Goal: Task Accomplishment & Management: Use online tool/utility

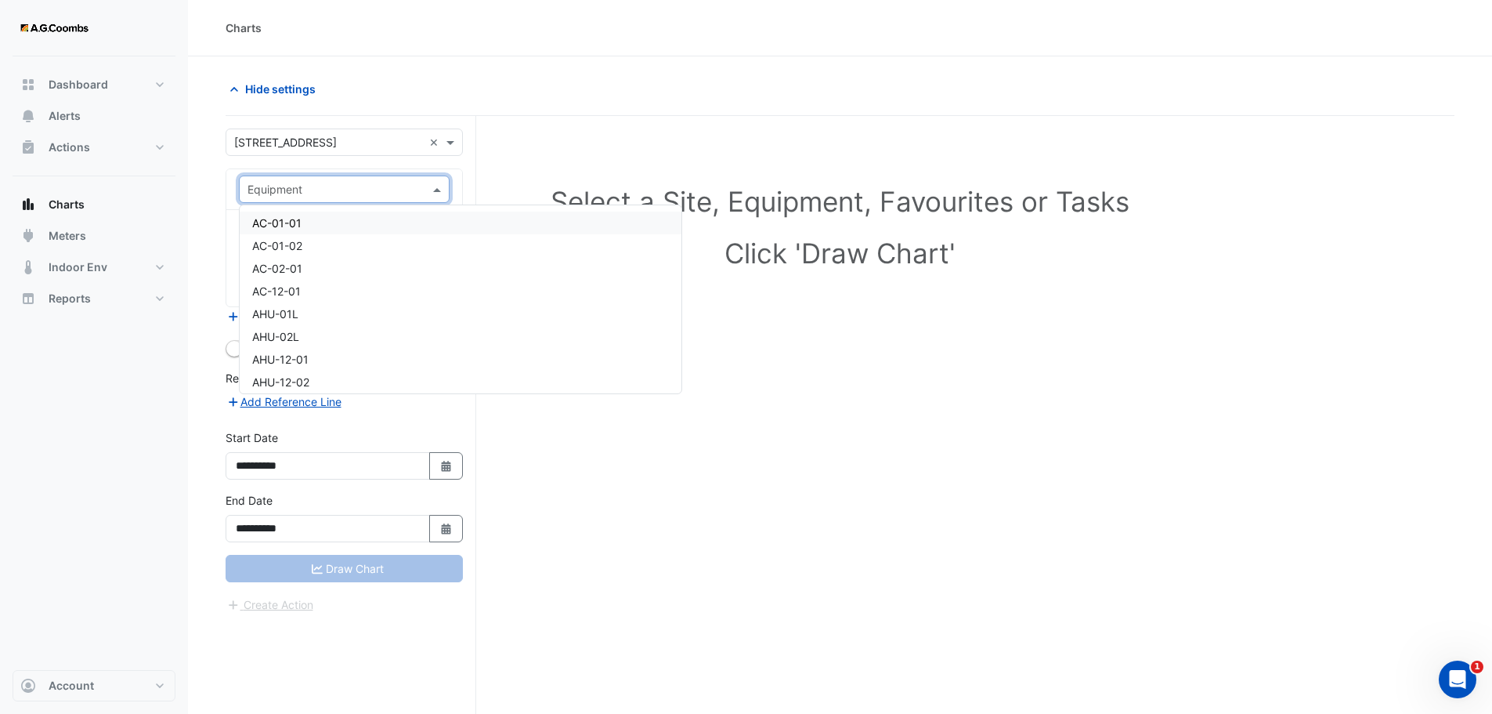
click at [432, 181] on span at bounding box center [439, 189] width 20 height 16
click at [298, 307] on span "VAV-06-W1" at bounding box center [280, 308] width 57 height 13
click at [438, 194] on span at bounding box center [439, 189] width 20 height 16
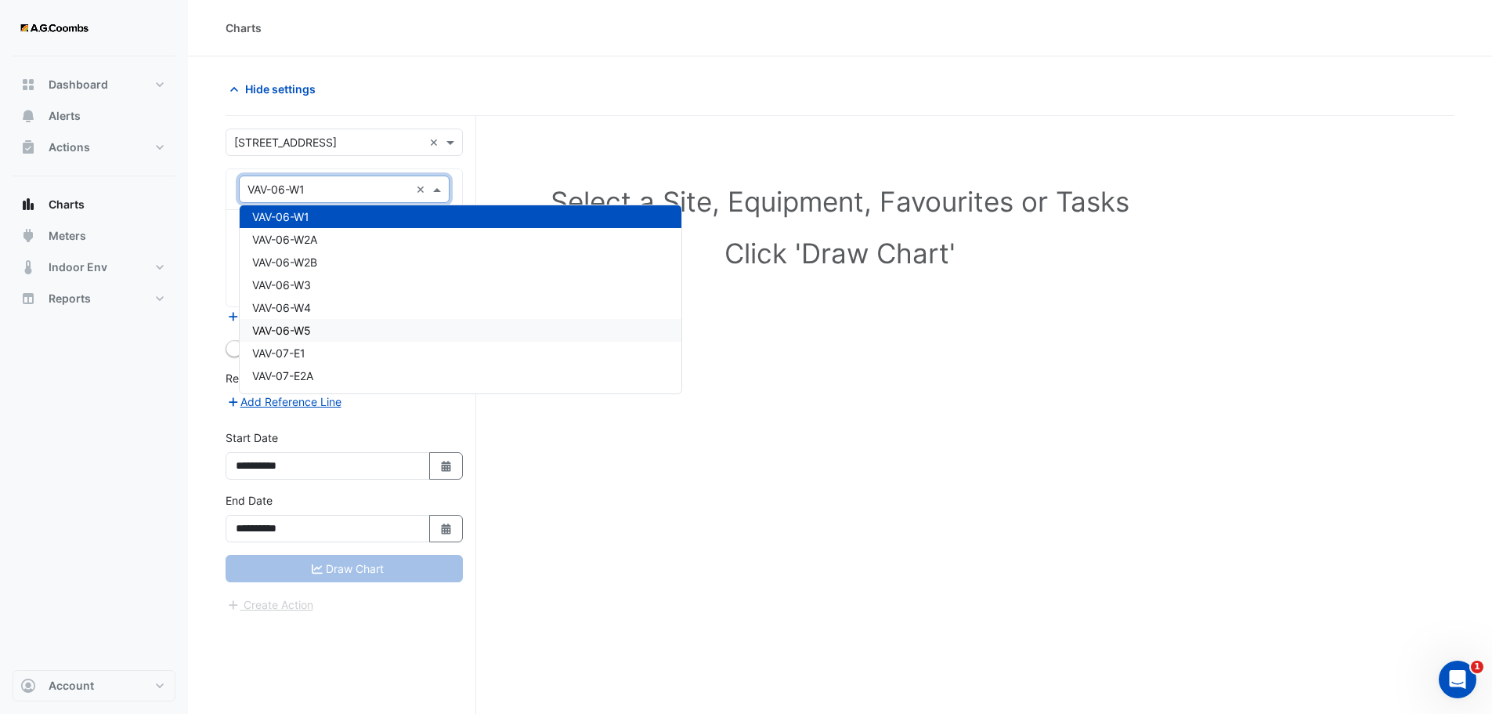
click at [728, 474] on div "Select a Site, Equipment, Favourites or Tasks Click 'Draw Chart'" at bounding box center [840, 444] width 1229 height 657
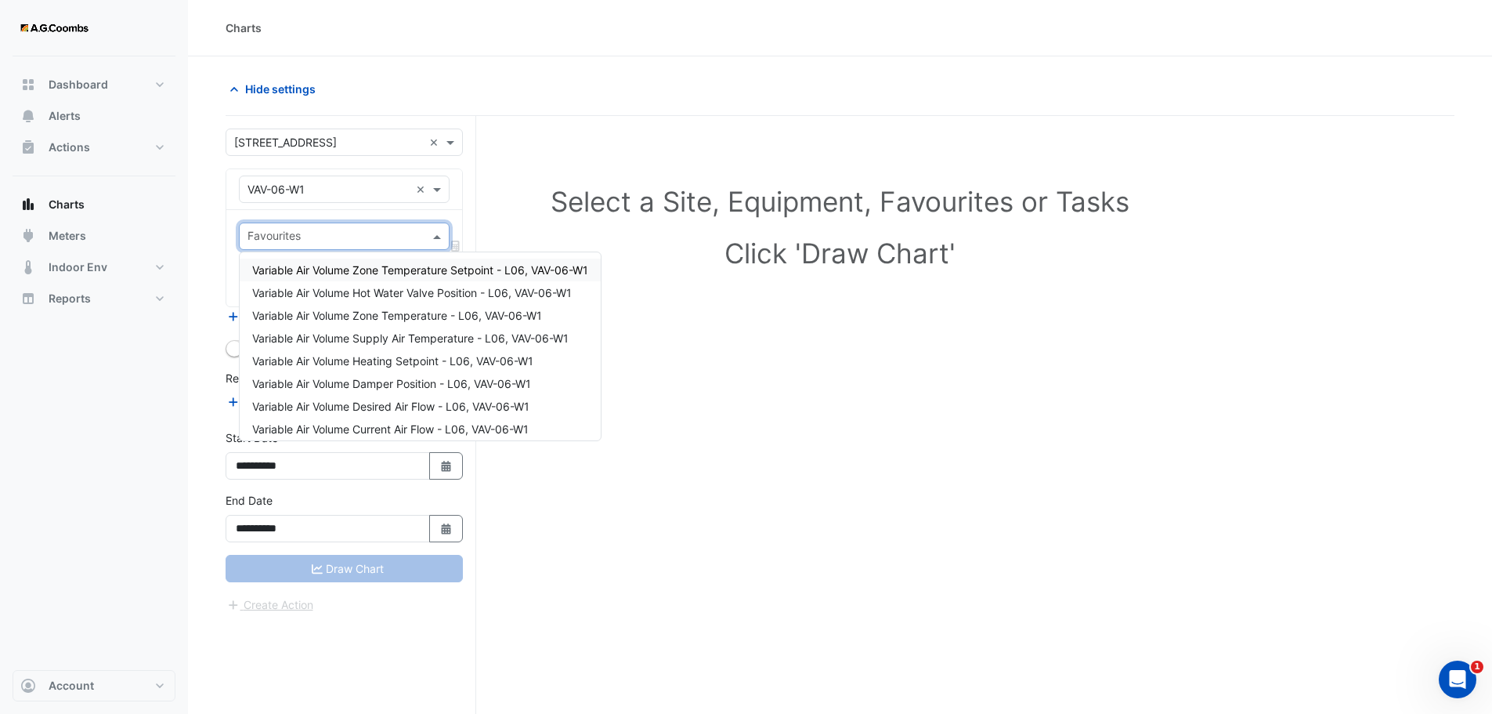
click at [431, 244] on div "Favourites" at bounding box center [344, 235] width 211 height 27
click at [437, 311] on span "Variable Air Volume Zone Temperature - L06, VAV-06-W1" at bounding box center [397, 315] width 290 height 13
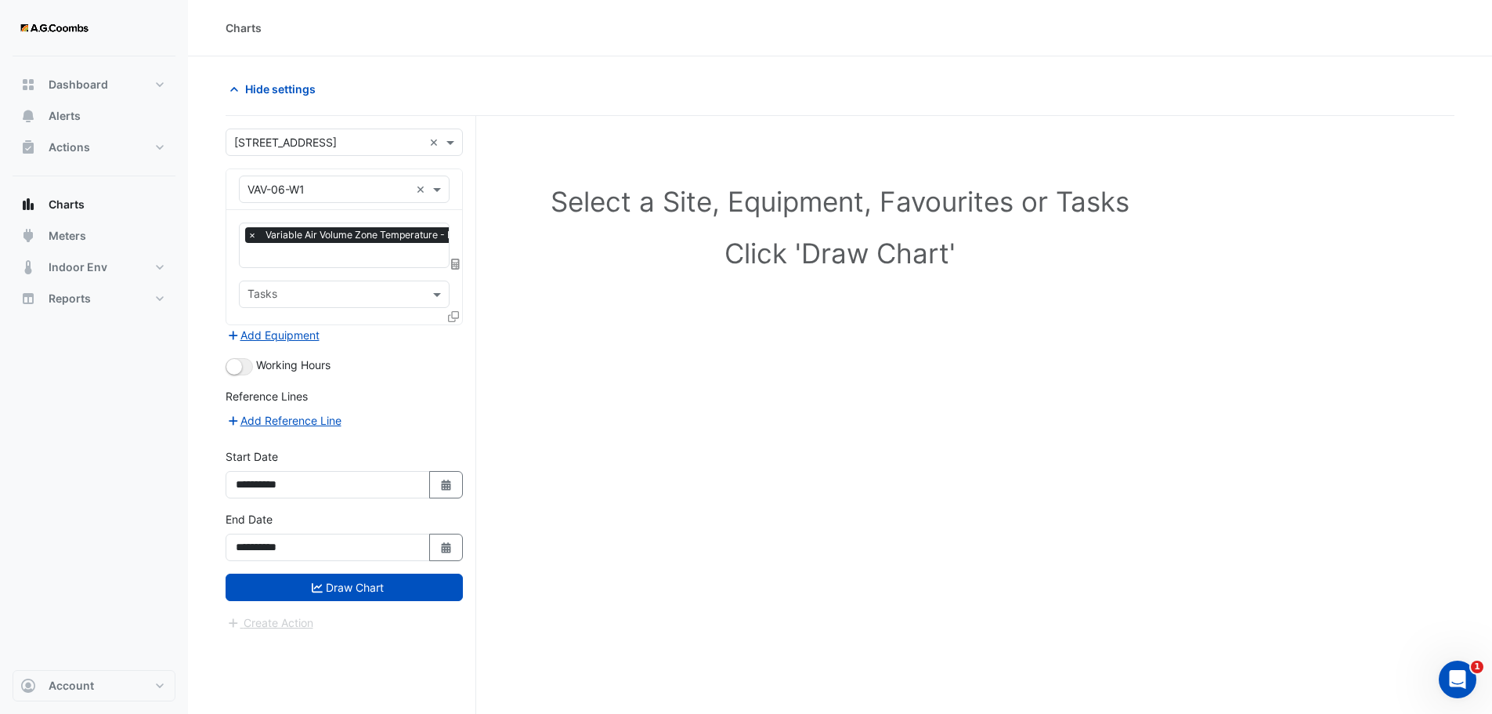
click at [454, 314] on icon at bounding box center [453, 316] width 11 height 11
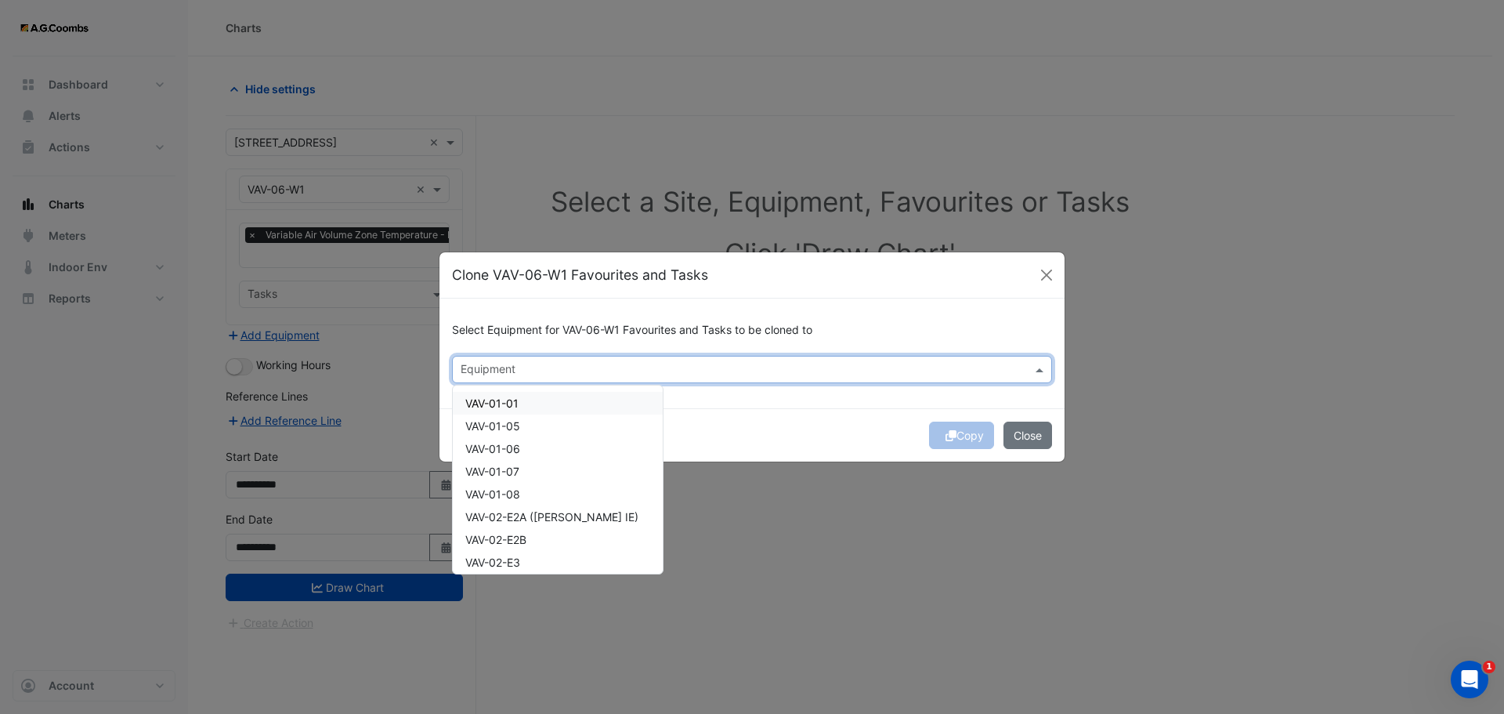
click at [620, 371] on input "text" at bounding box center [743, 371] width 565 height 16
click at [517, 453] on span "VAV-06-N1" at bounding box center [493, 452] width 56 height 13
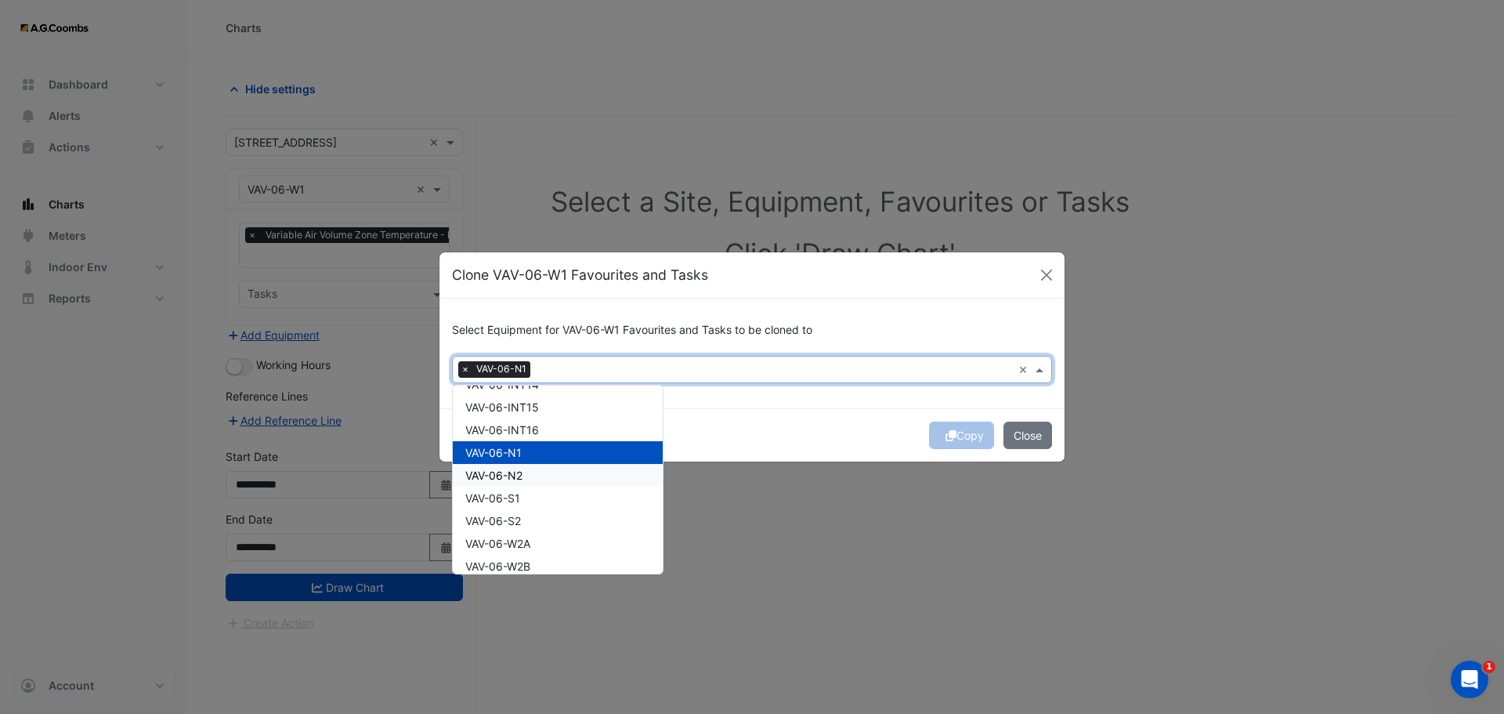
click at [515, 469] on span "VAV-06-N2" at bounding box center [493, 474] width 57 height 13
click at [531, 505] on div "VAV-06-S1" at bounding box center [558, 497] width 210 height 23
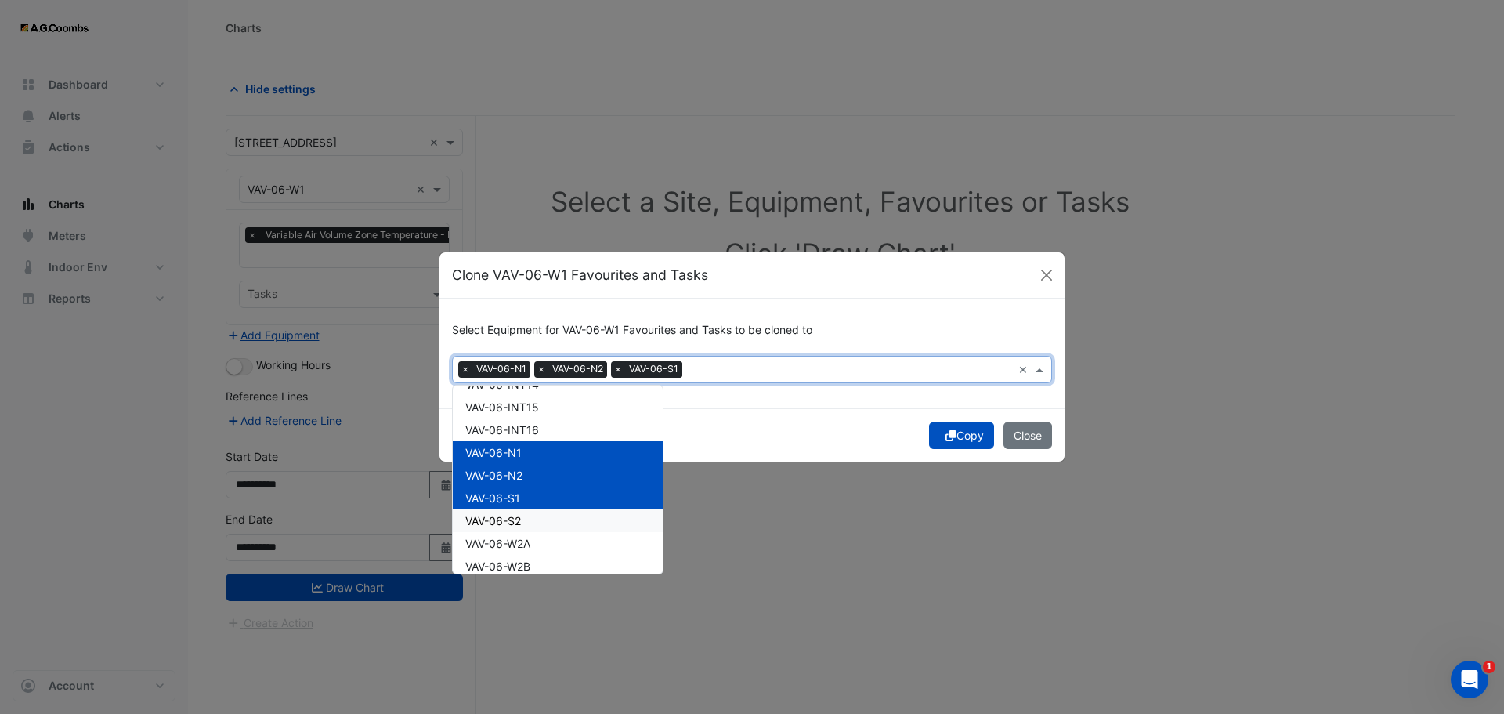
click at [521, 517] on span "VAV-06-S2" at bounding box center [493, 520] width 56 height 13
click at [1028, 436] on button "Close" at bounding box center [1028, 434] width 49 height 27
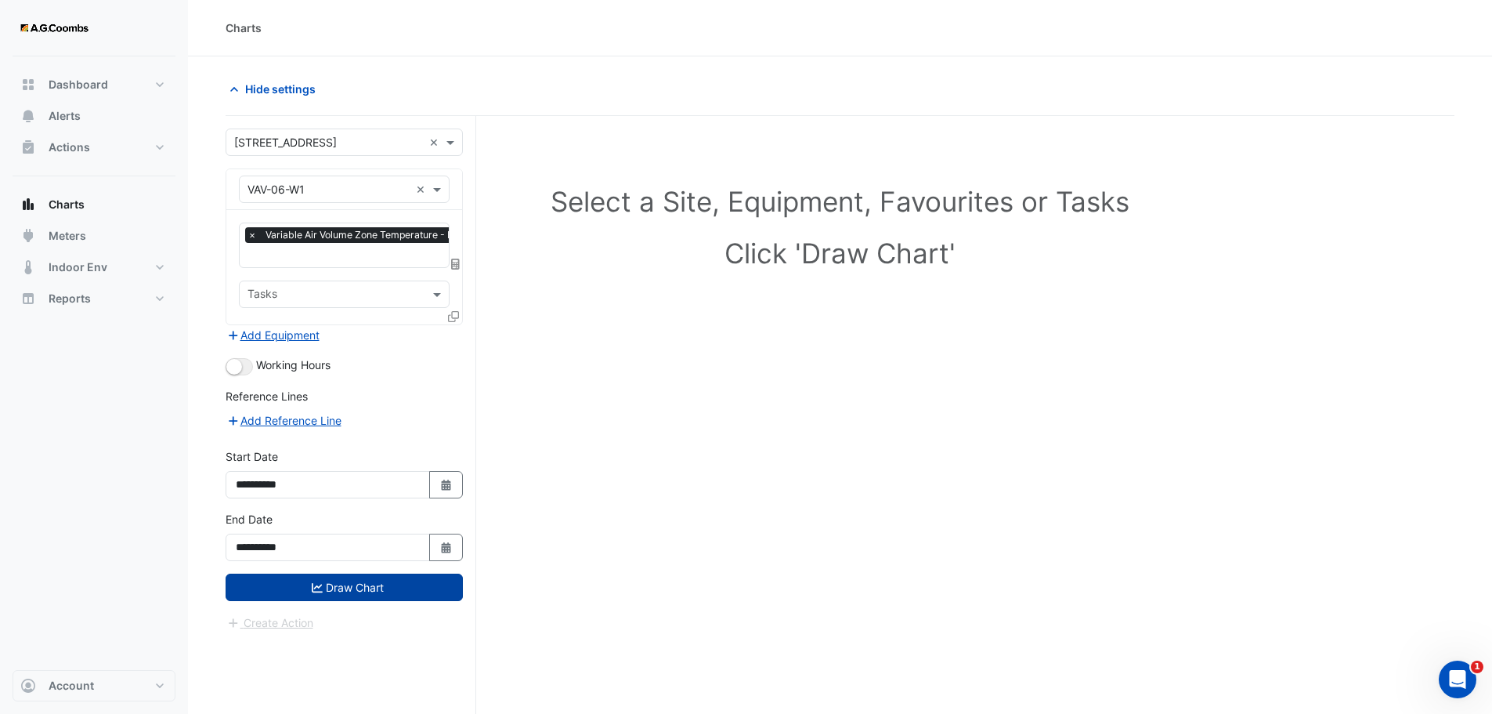
click at [364, 586] on button "Draw Chart" at bounding box center [344, 586] width 237 height 27
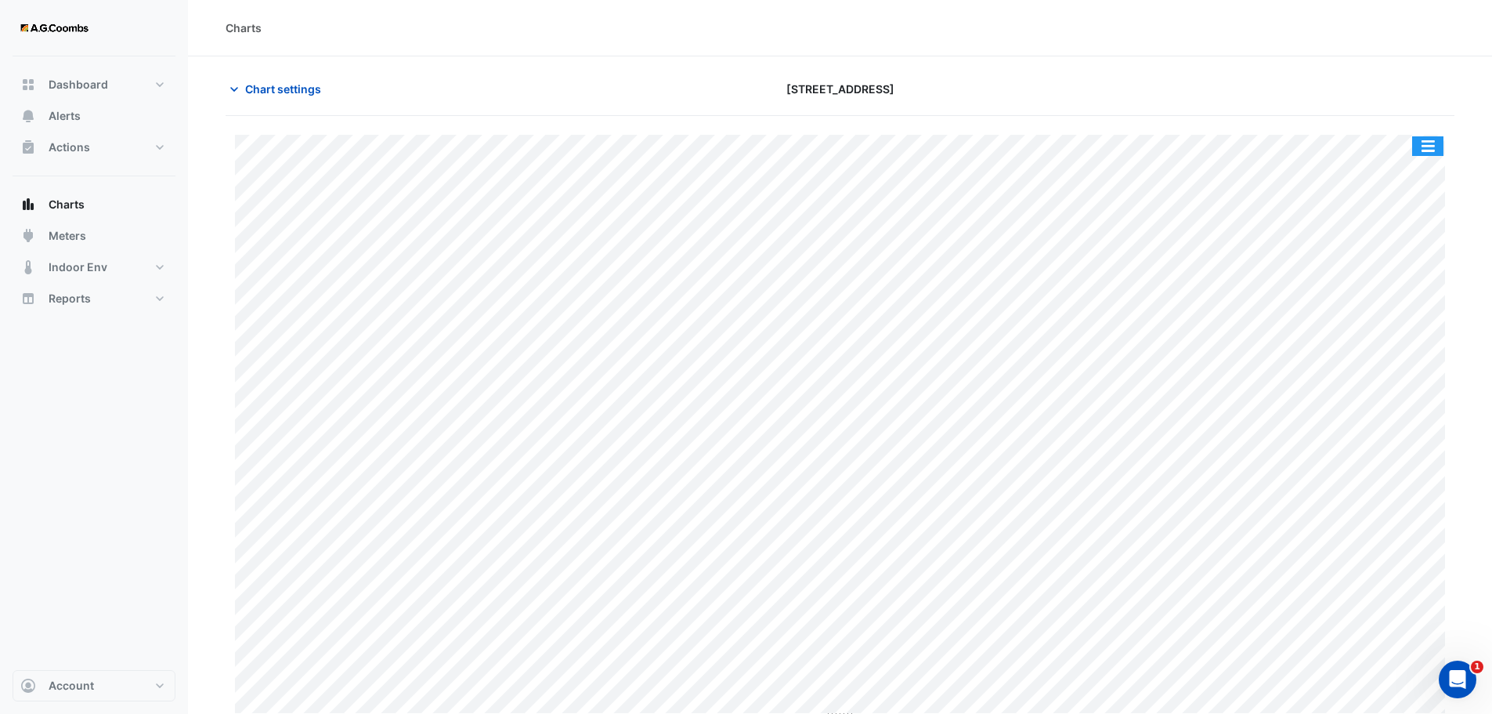
click at [1420, 152] on button "button" at bounding box center [1427, 146] width 31 height 20
click at [305, 94] on span "Chart settings" at bounding box center [283, 89] width 76 height 16
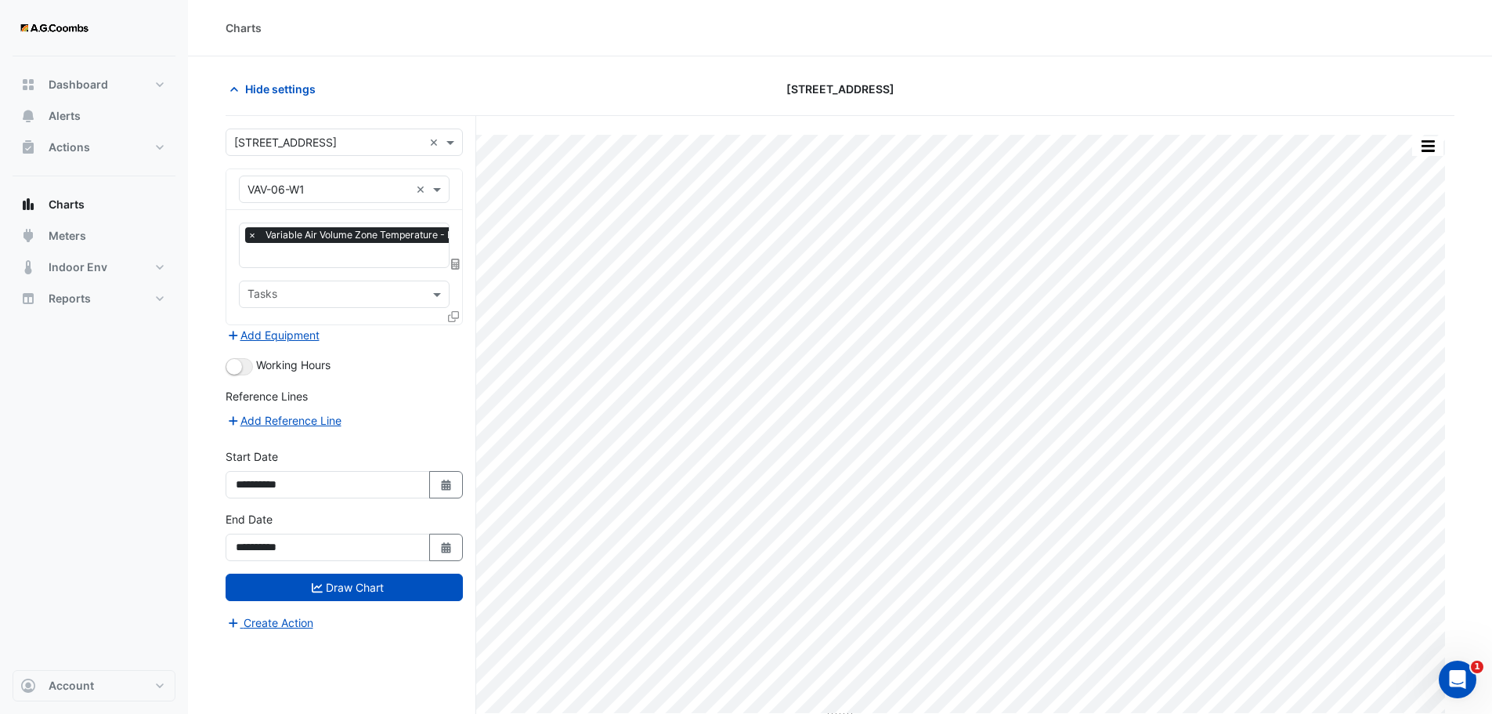
click at [452, 317] on icon at bounding box center [453, 316] width 11 height 11
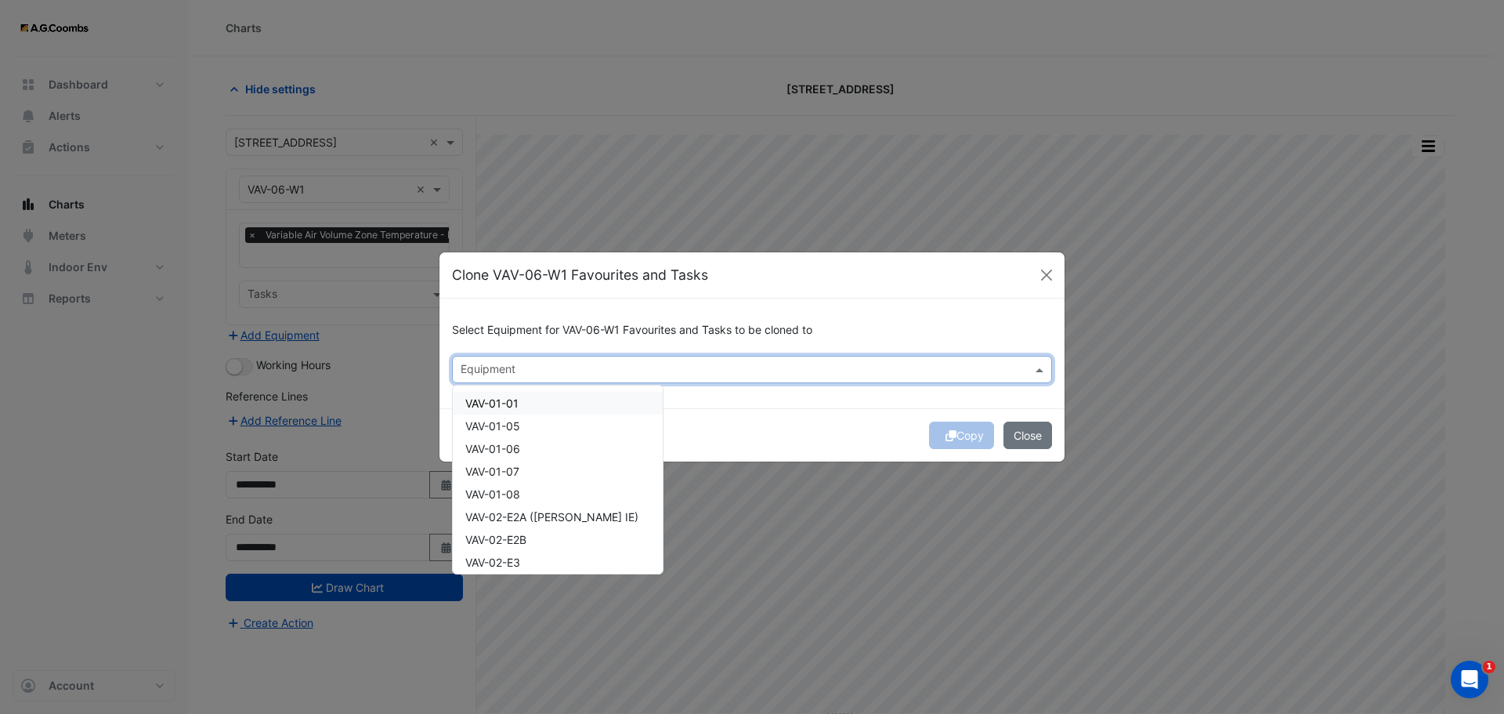
click at [818, 378] on input "text" at bounding box center [743, 371] width 565 height 16
click at [537, 483] on div "VAV-06-N1" at bounding box center [558, 487] width 210 height 23
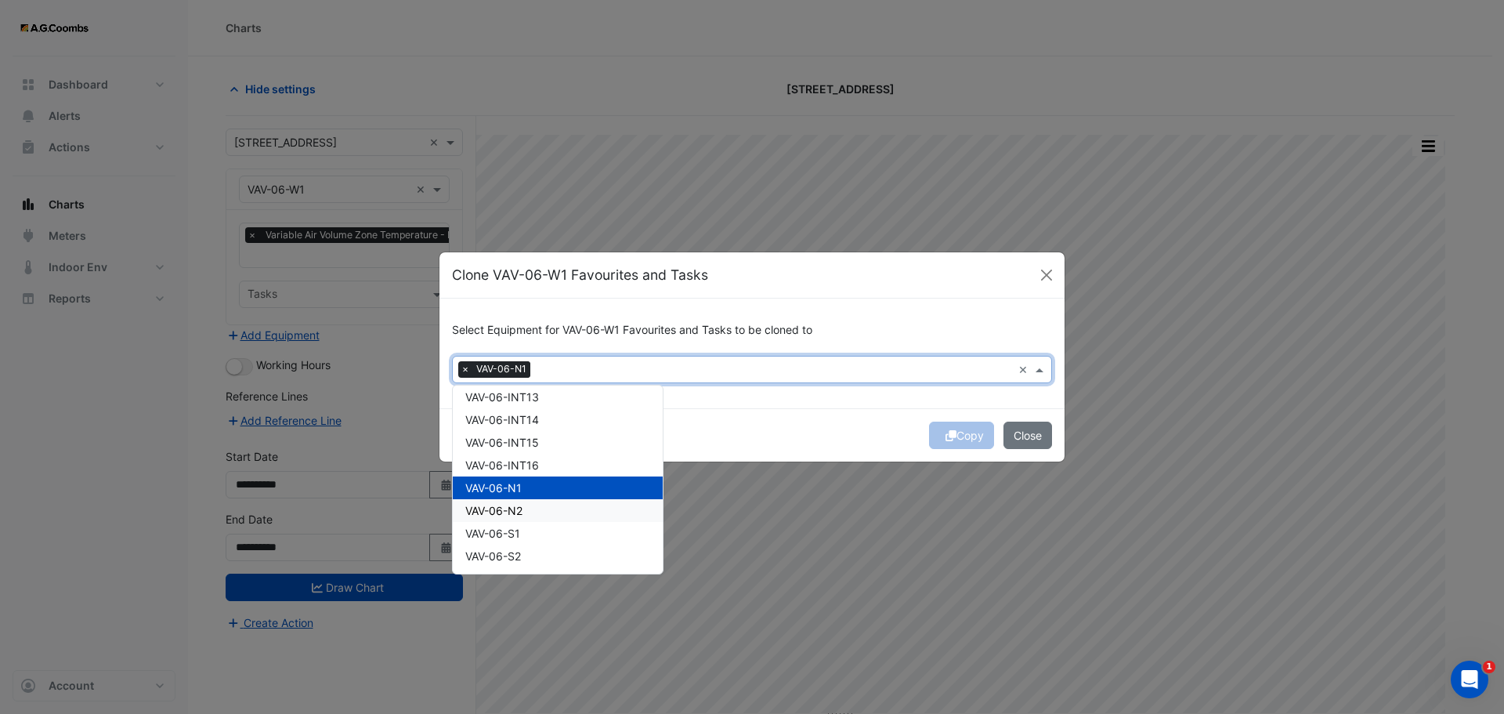
click at [530, 507] on div "VAV-06-N2" at bounding box center [558, 510] width 210 height 23
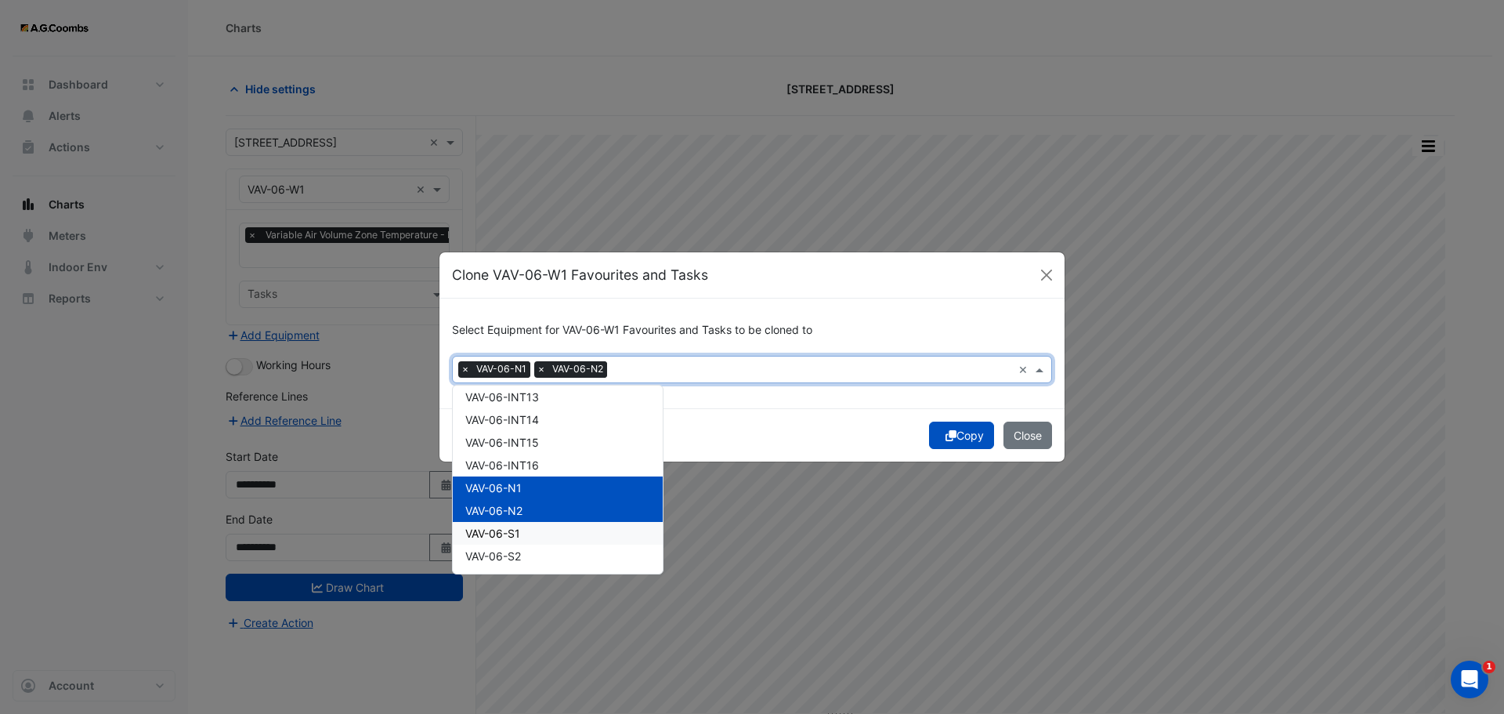
click at [527, 539] on div "VAV-06-S1" at bounding box center [558, 533] width 210 height 23
click at [521, 559] on span "VAV-06-S2" at bounding box center [493, 555] width 56 height 13
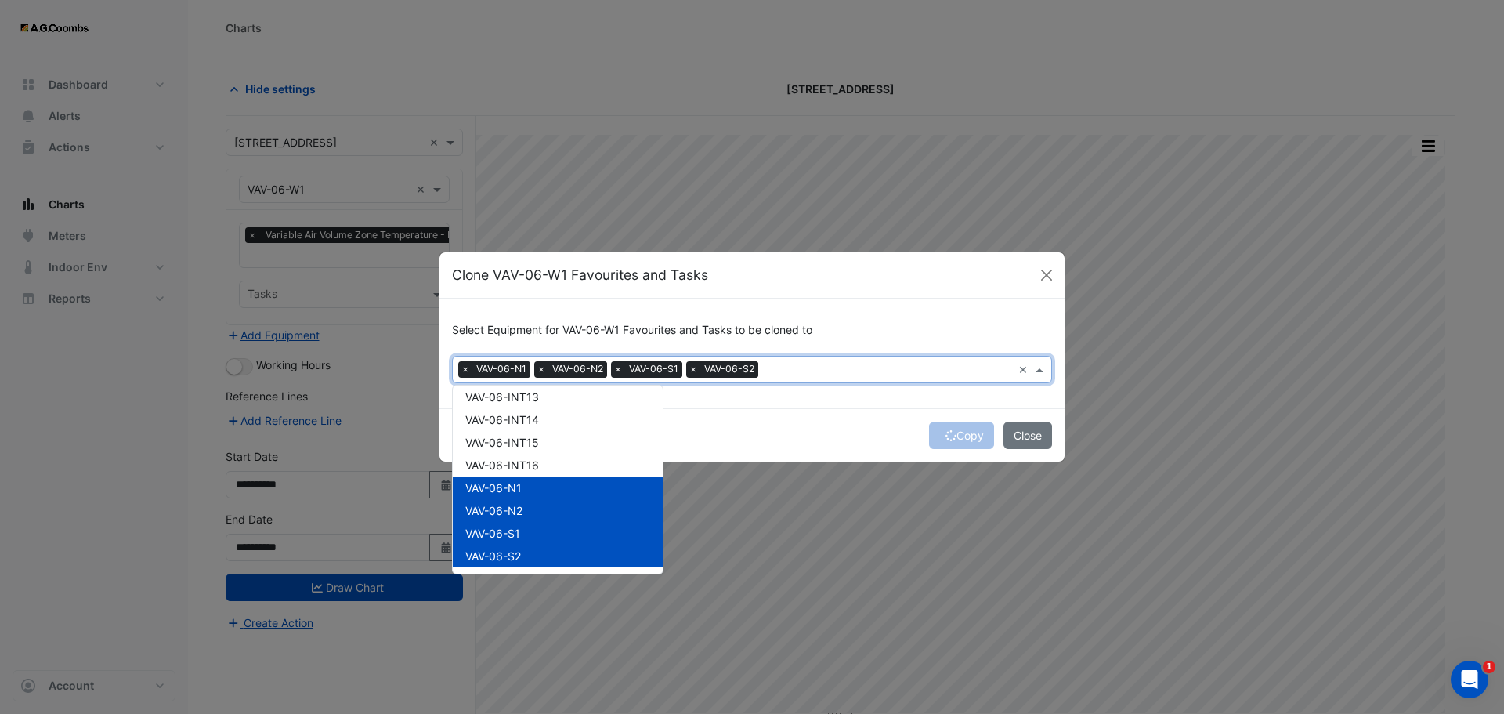
scroll to position [3420, 0]
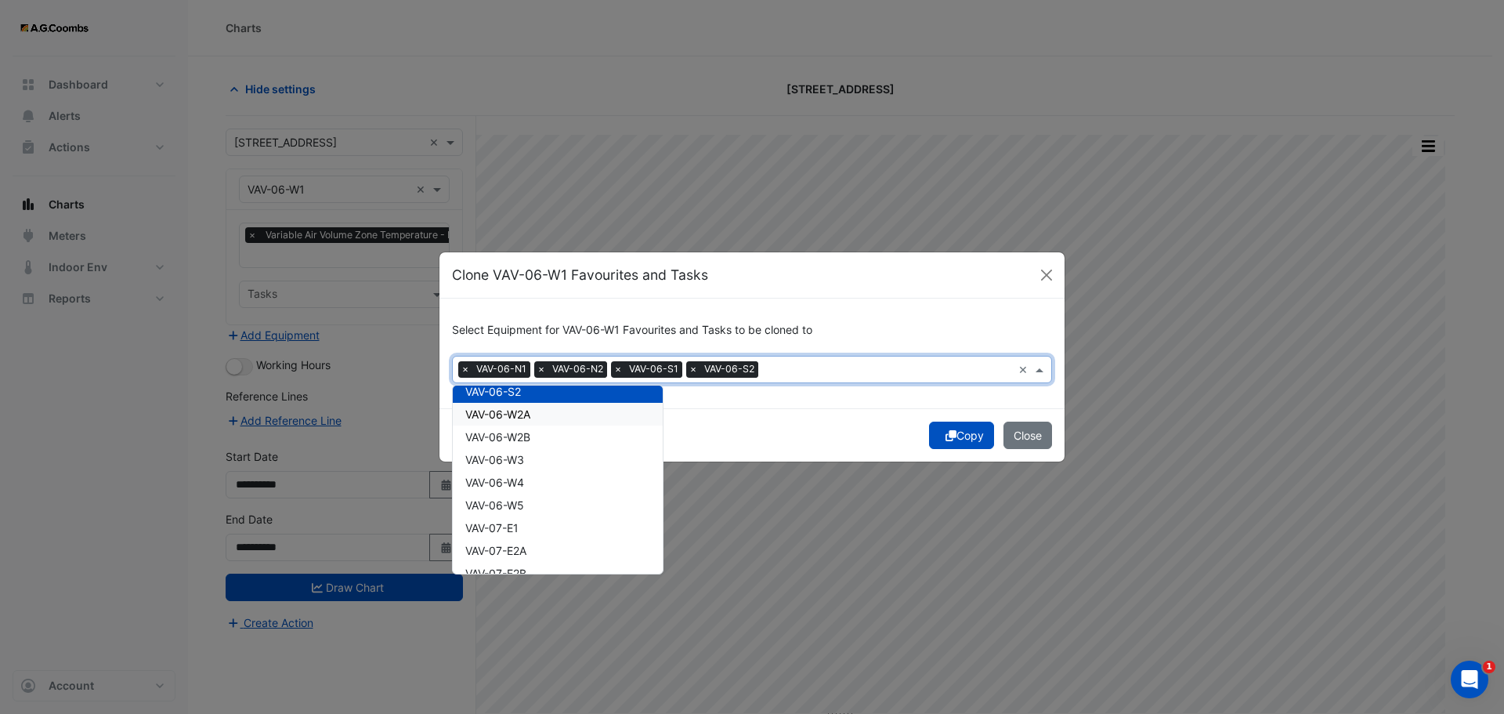
click at [542, 419] on div "VAV-06-W2A" at bounding box center [558, 414] width 210 height 23
click at [537, 436] on div "VAV-06-W2B" at bounding box center [558, 436] width 210 height 23
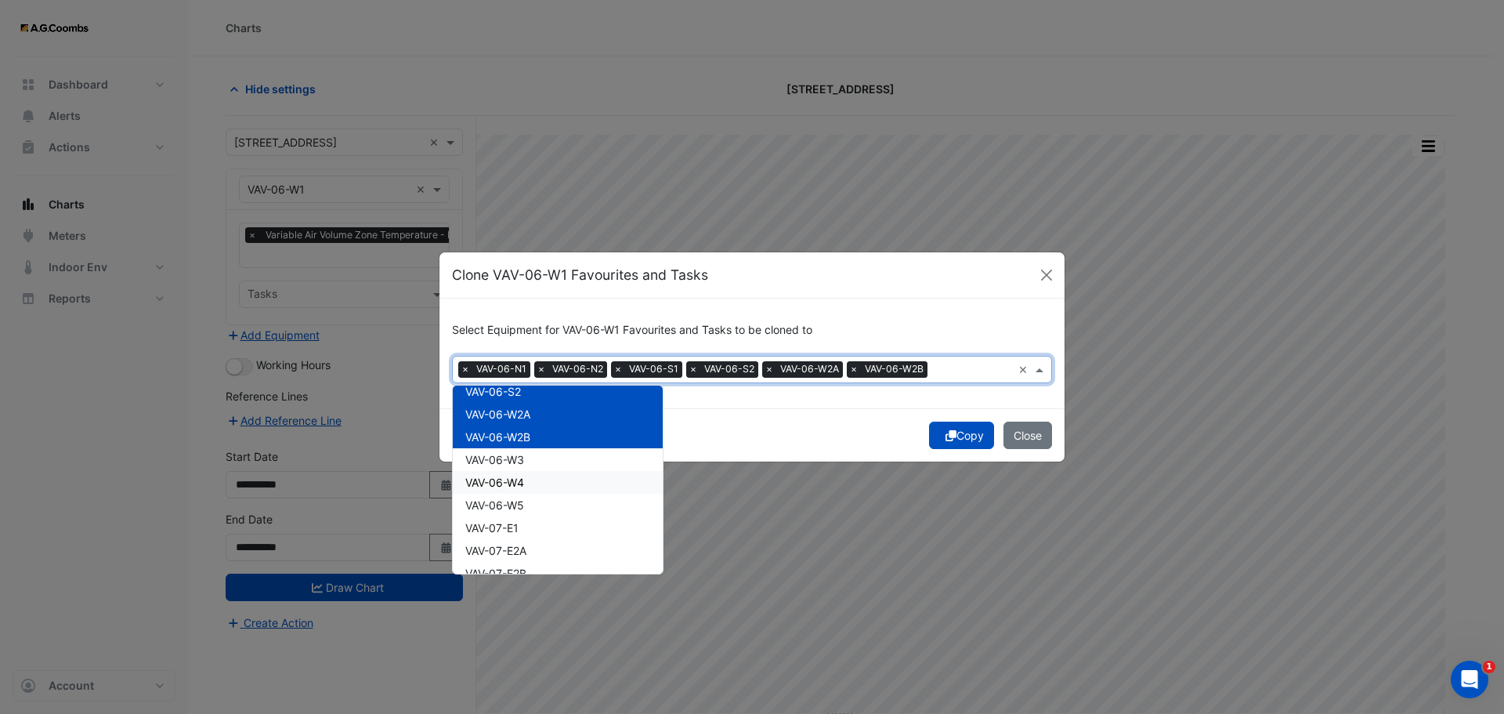
click at [530, 477] on div "VAV-06-W4" at bounding box center [558, 482] width 210 height 23
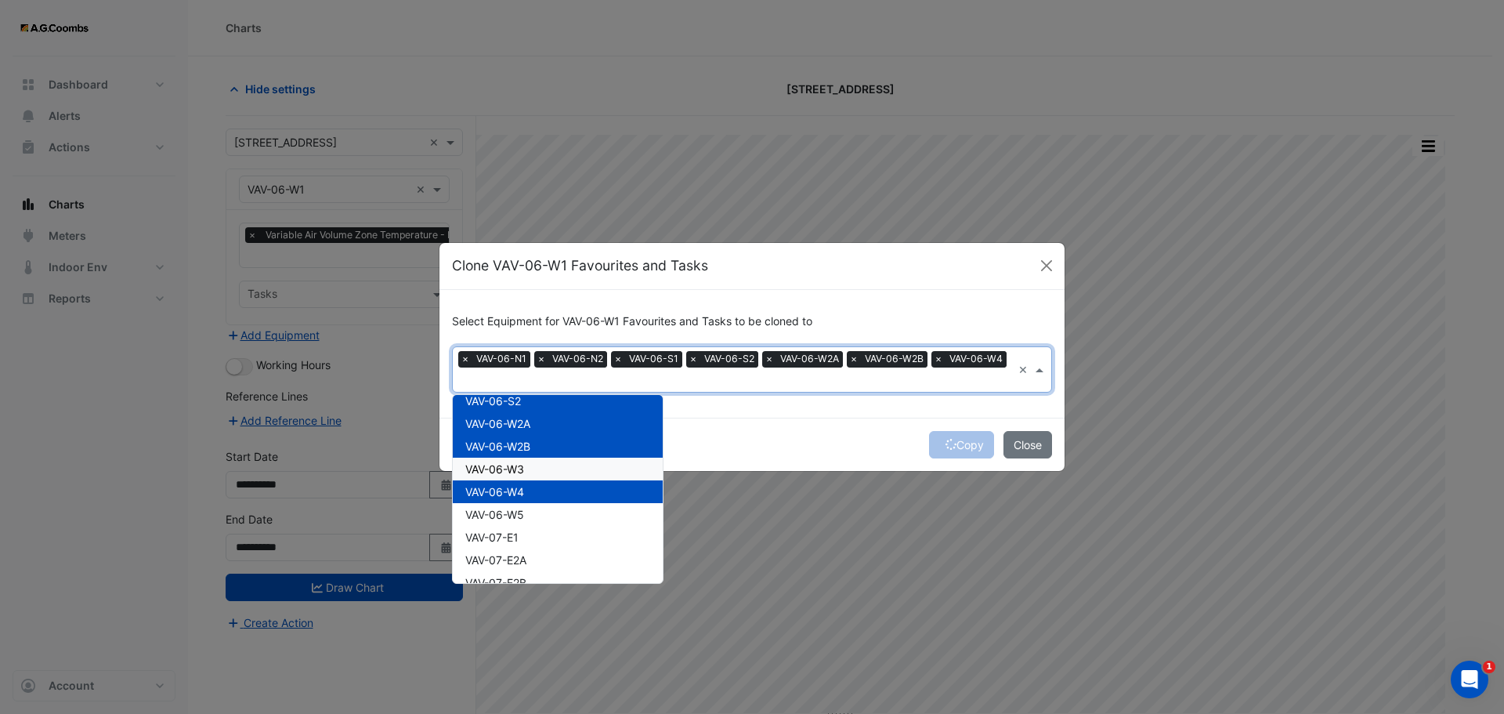
click at [530, 468] on div "VAV-06-W3" at bounding box center [558, 469] width 210 height 23
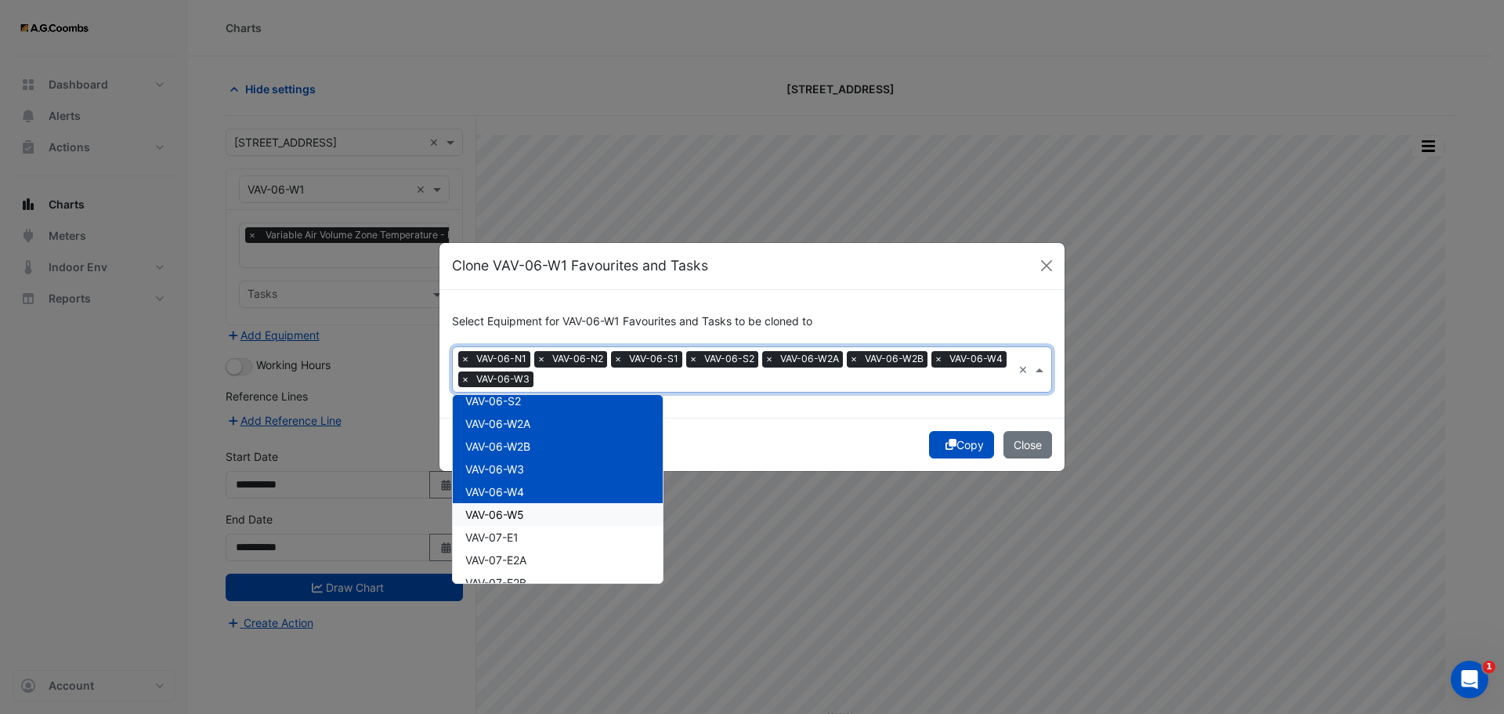
click at [526, 505] on div "VAV-06-W5" at bounding box center [558, 514] width 210 height 23
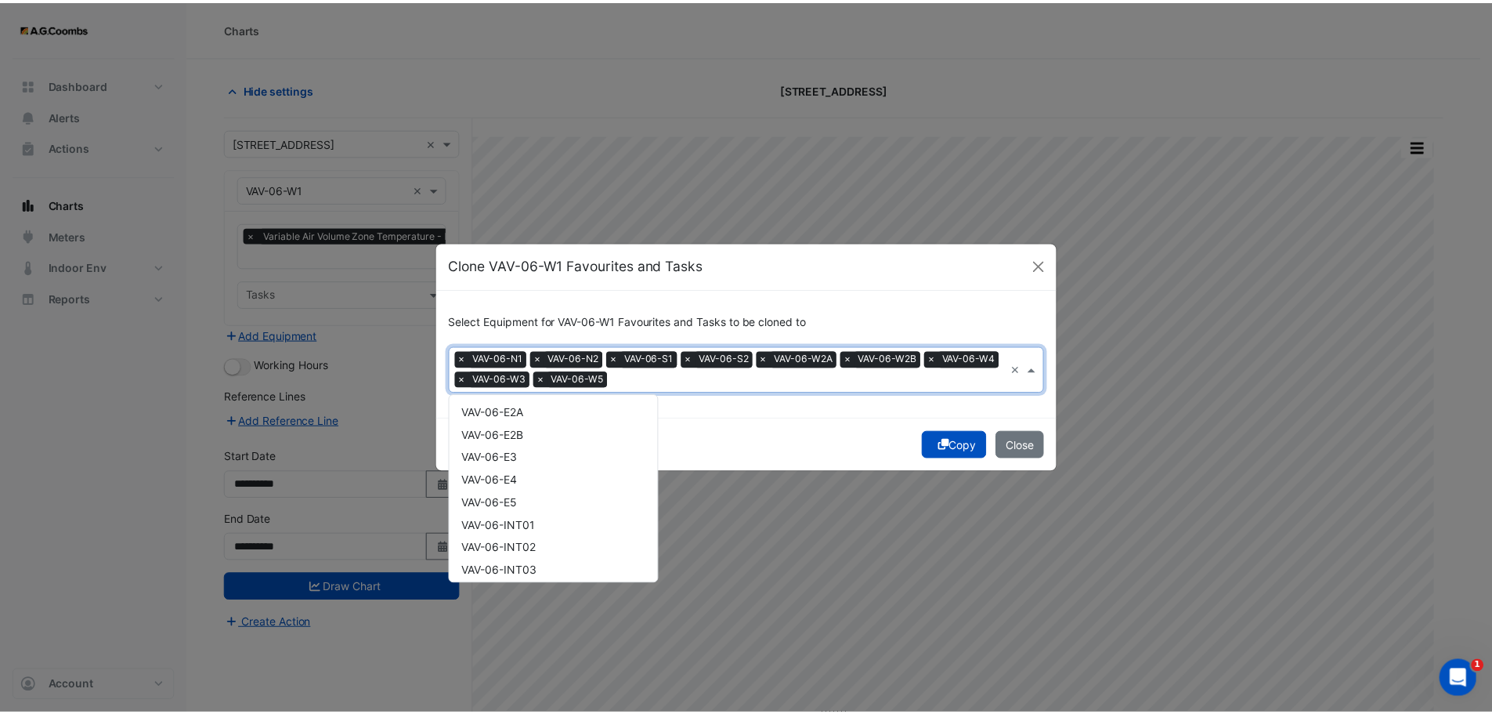
scroll to position [2832, 0]
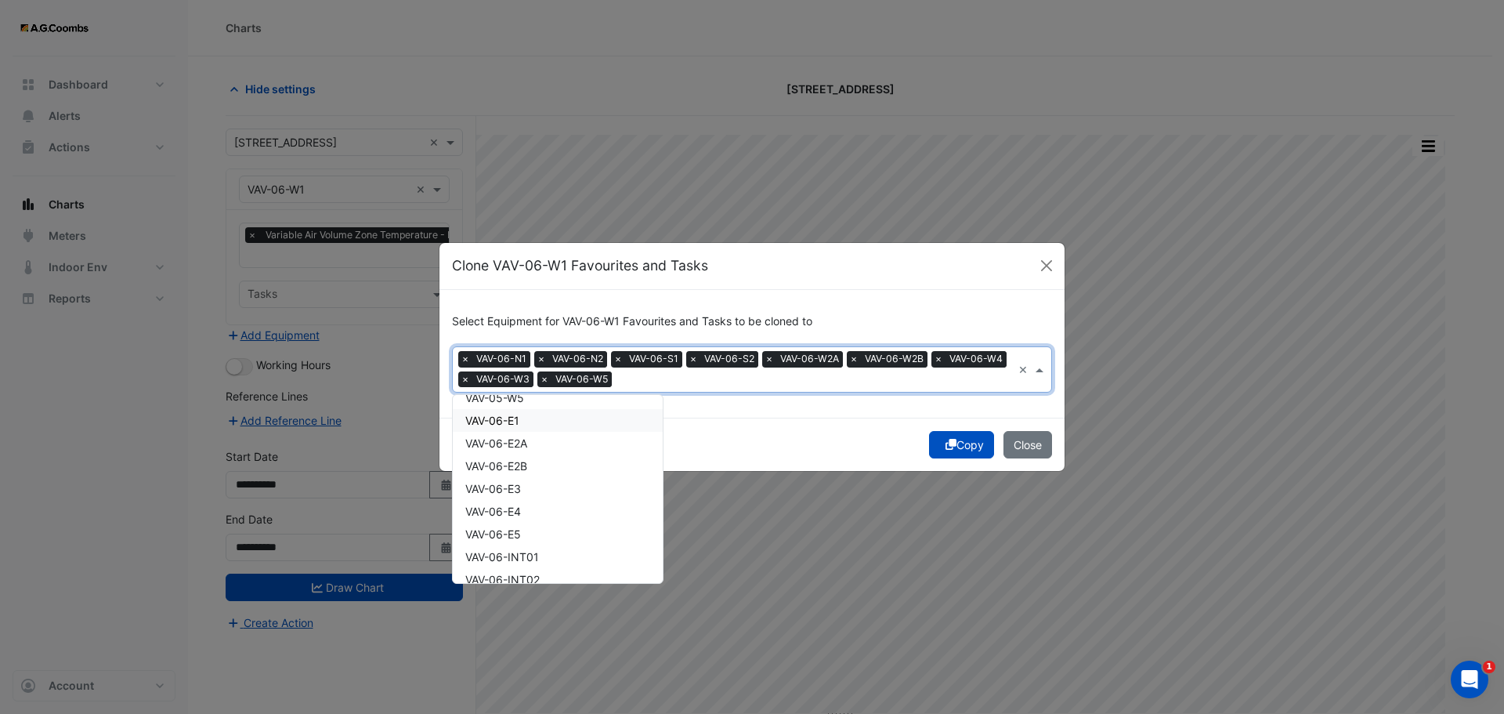
click at [547, 421] on div "VAV-06-E1" at bounding box center [558, 420] width 210 height 23
click at [541, 436] on div "VAV-06-E2A" at bounding box center [558, 443] width 210 height 23
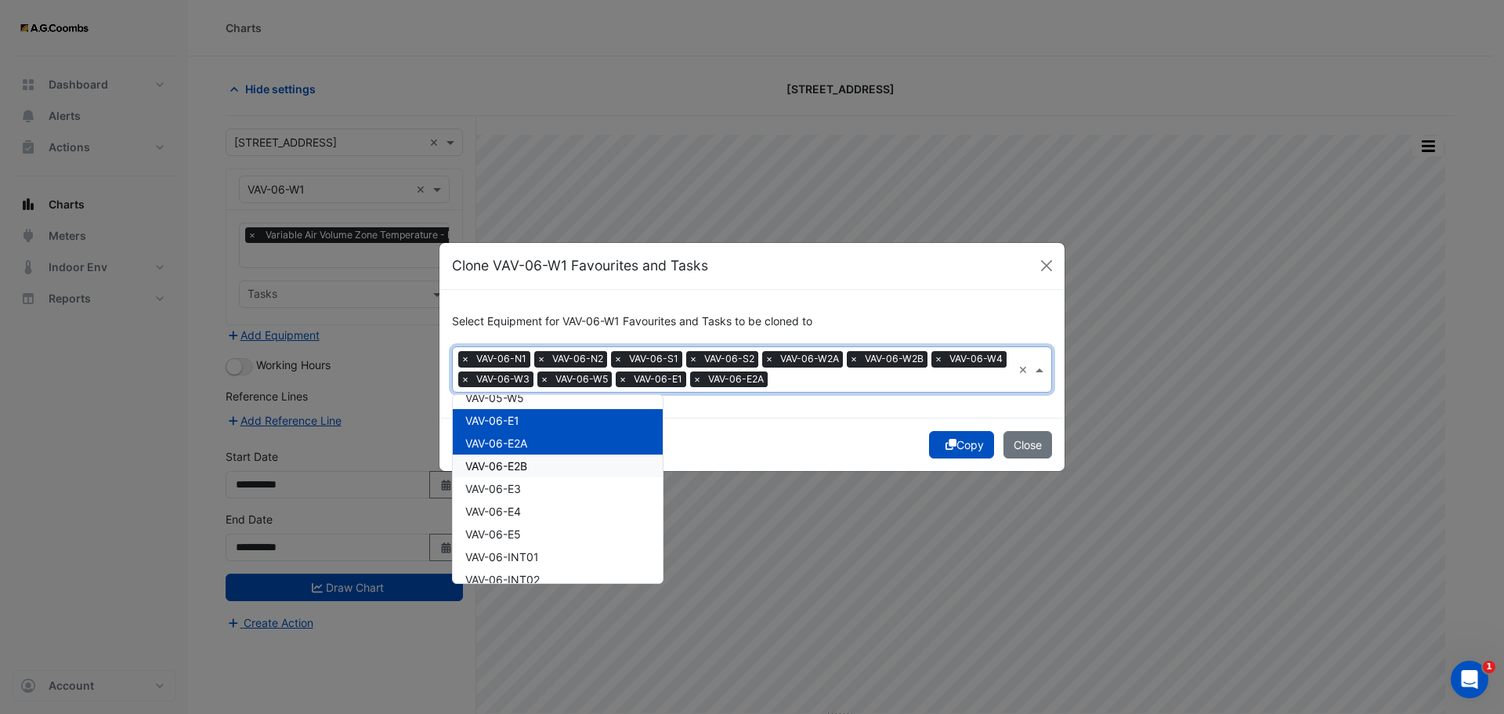
click at [534, 454] on div "VAV-06-E2B" at bounding box center [558, 465] width 210 height 23
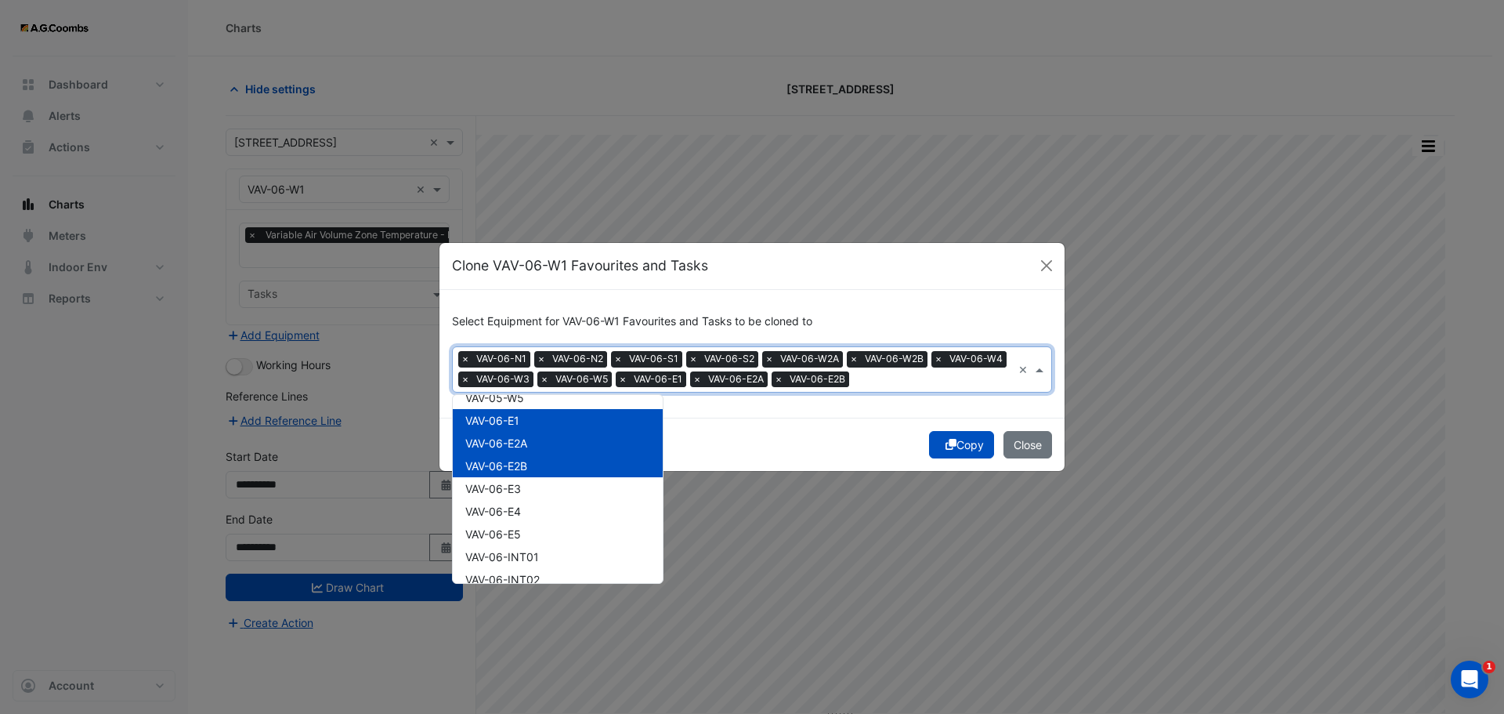
click at [528, 473] on div "VAV-06-E2B" at bounding box center [558, 465] width 210 height 23
click at [526, 487] on div "VAV-06-E3" at bounding box center [558, 488] width 210 height 23
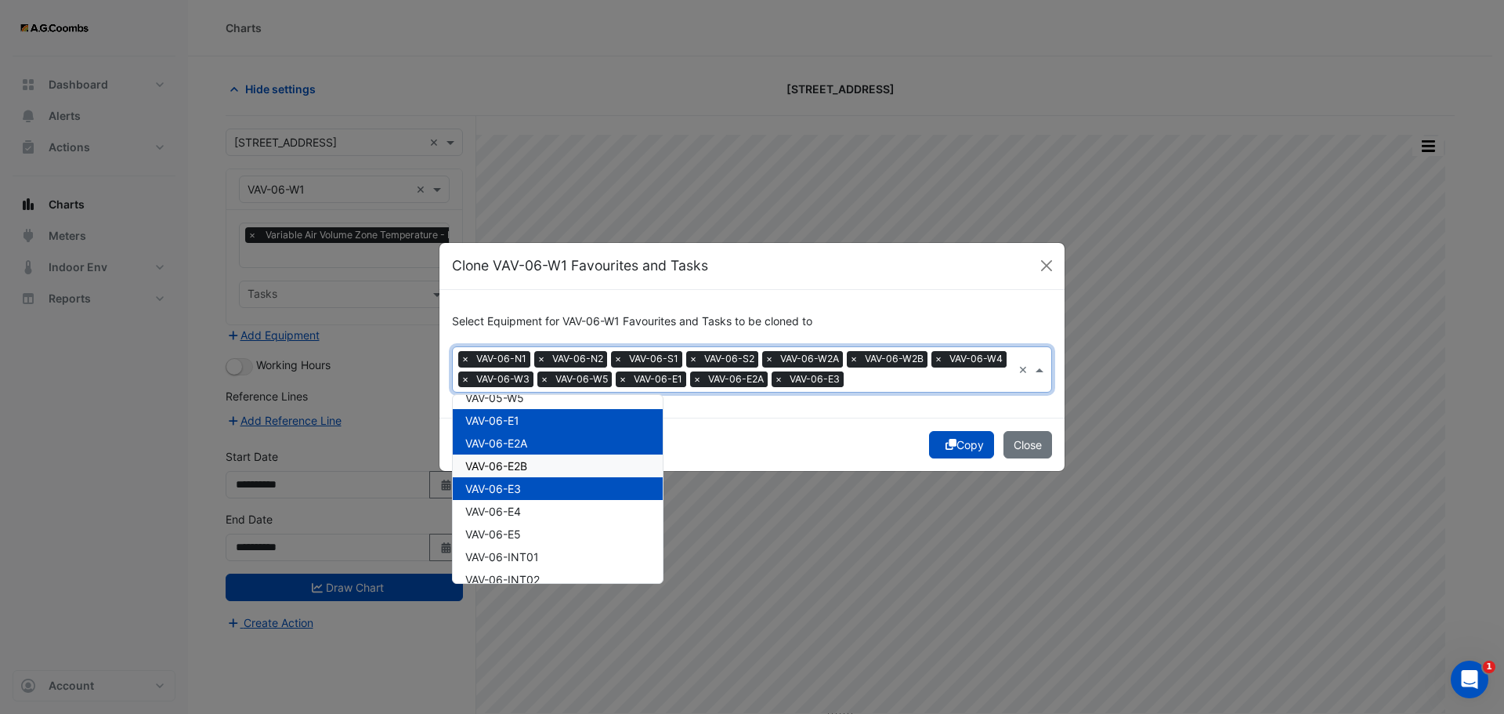
click at [527, 467] on span "VAV-06-E2B" at bounding box center [496, 465] width 62 height 13
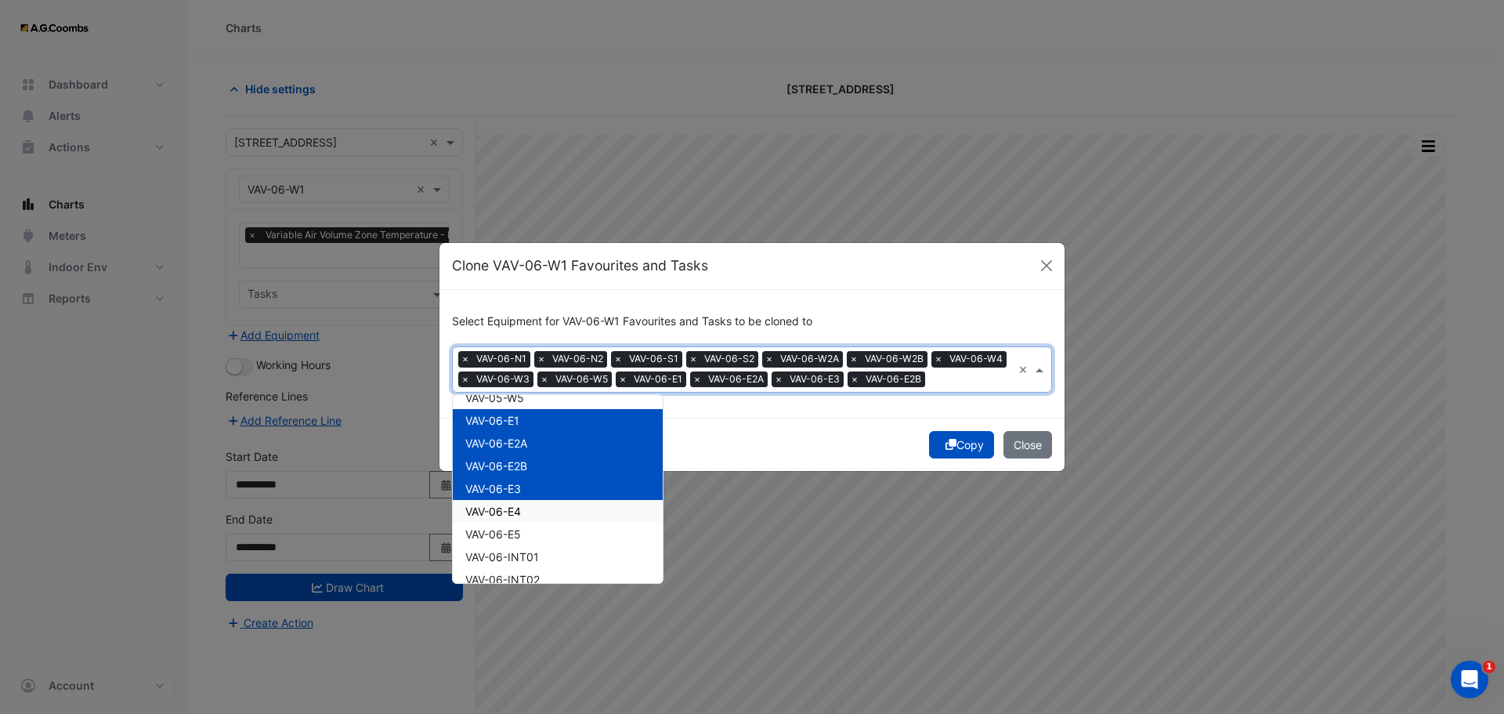
click at [512, 515] on span "VAV-06-E4" at bounding box center [493, 511] width 56 height 13
click at [515, 541] on span "VAV-06-E5" at bounding box center [493, 533] width 56 height 13
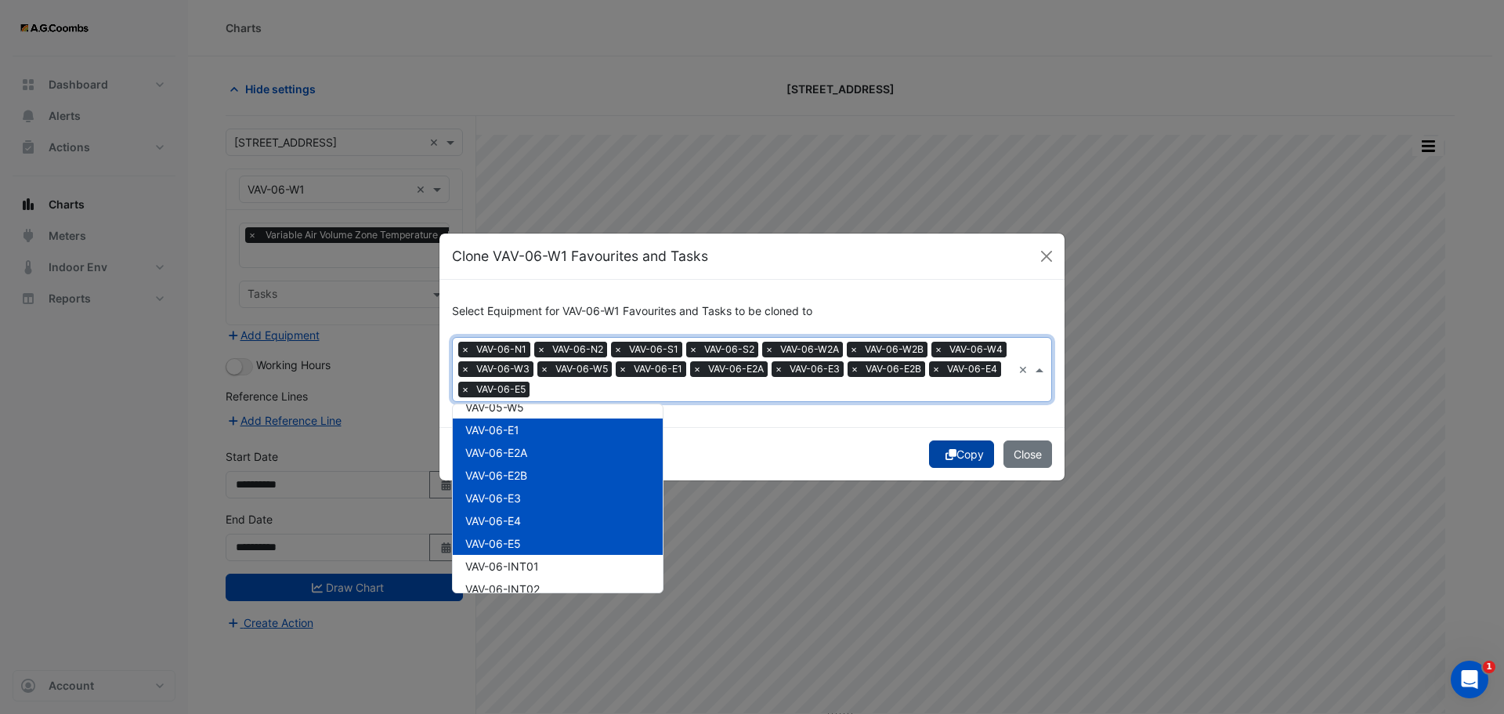
click at [957, 455] on button "Copy" at bounding box center [961, 453] width 65 height 27
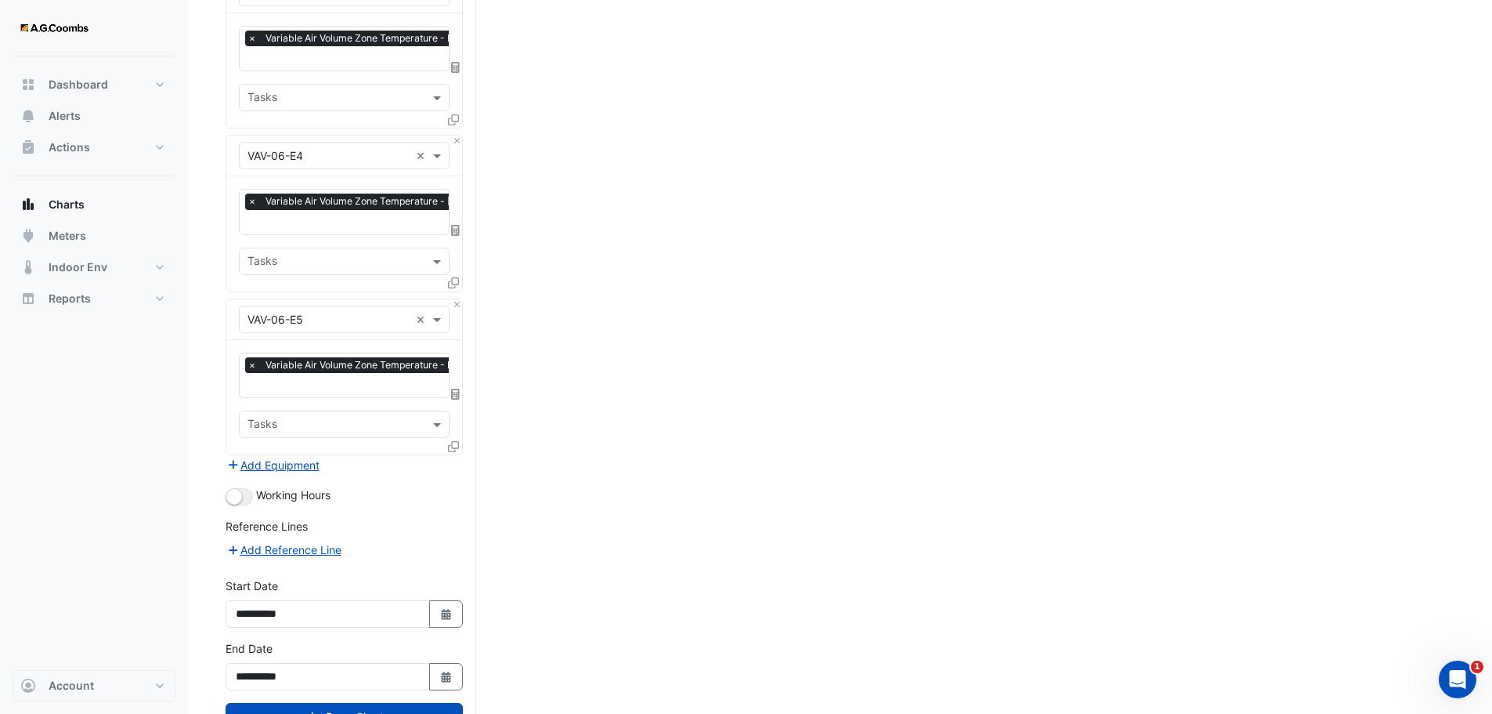
scroll to position [2354, 0]
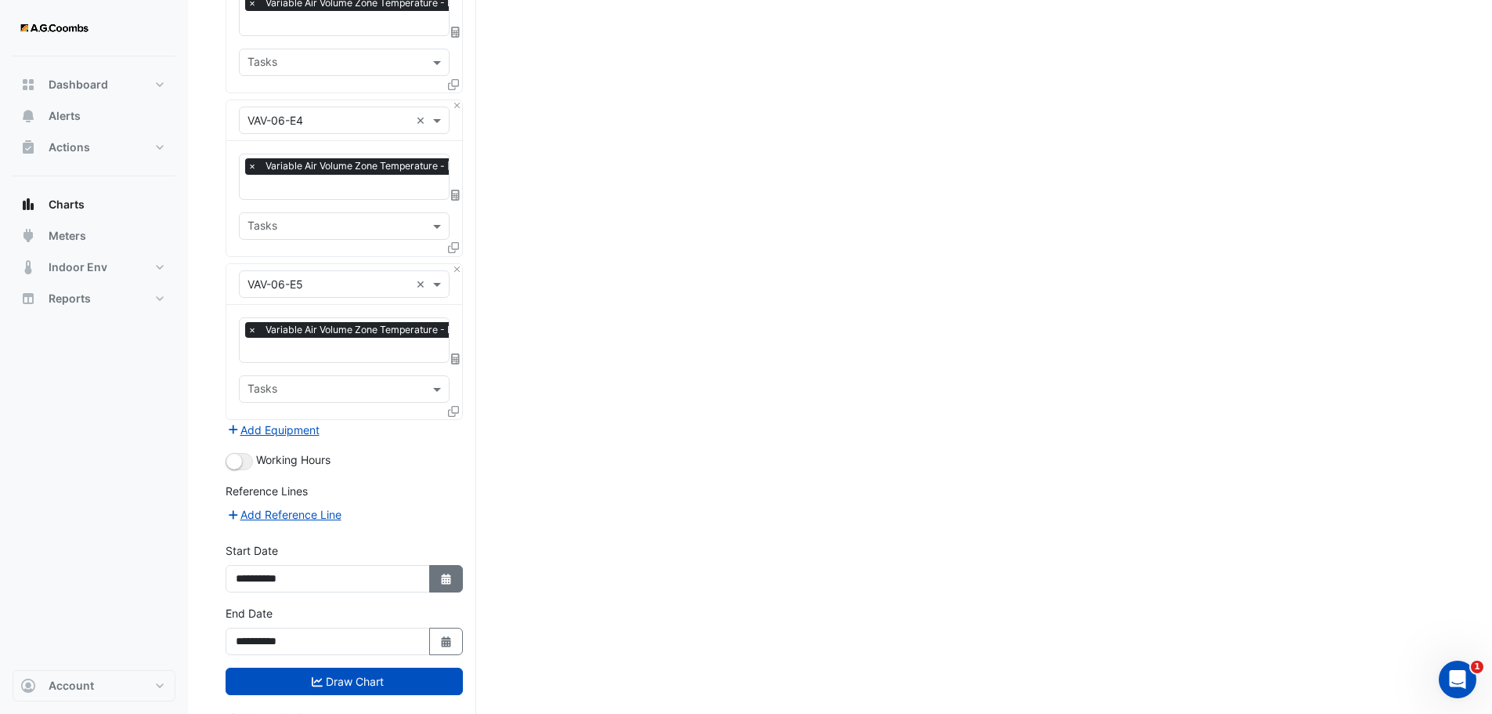
click at [437, 565] on button "Select Date" at bounding box center [446, 578] width 34 height 27
select select "*"
select select "****"
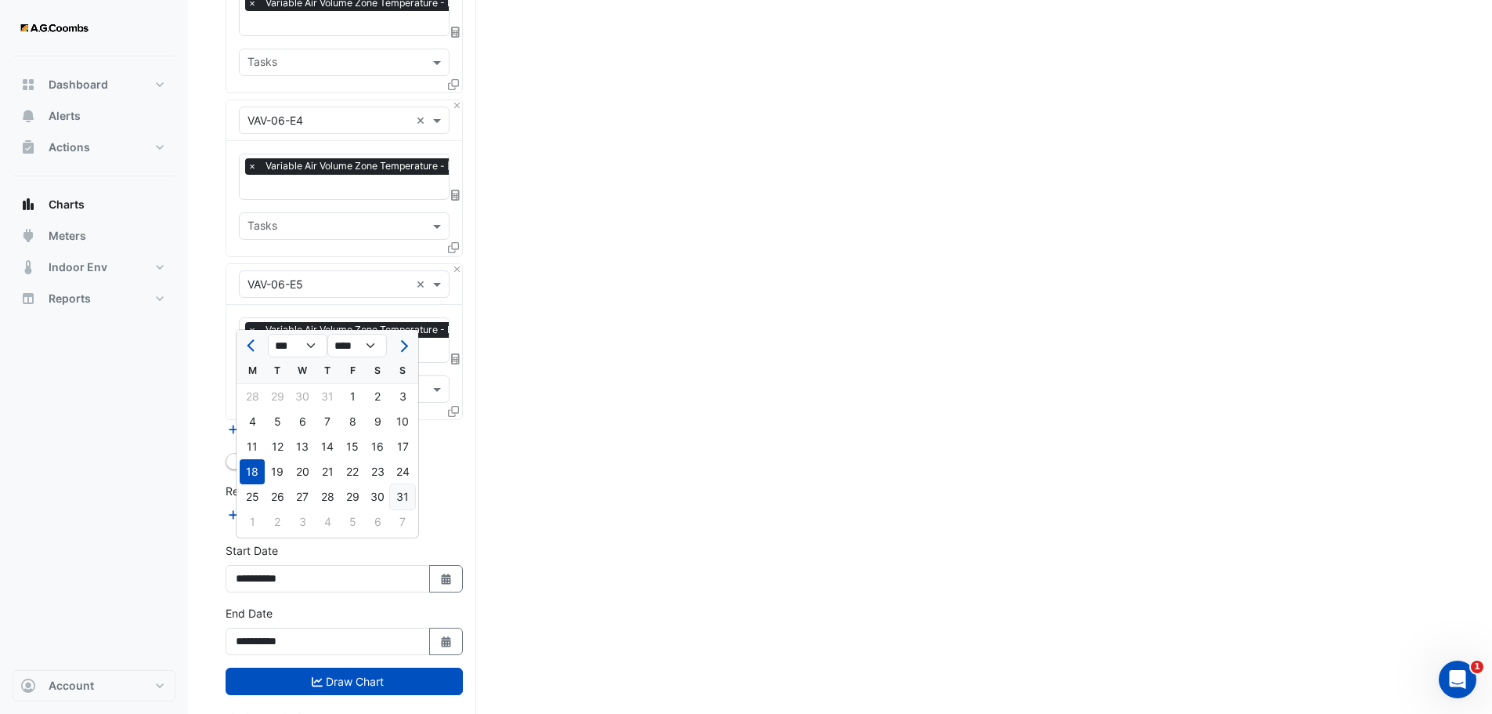
click at [396, 498] on div "31" at bounding box center [402, 496] width 25 height 25
type input "**********"
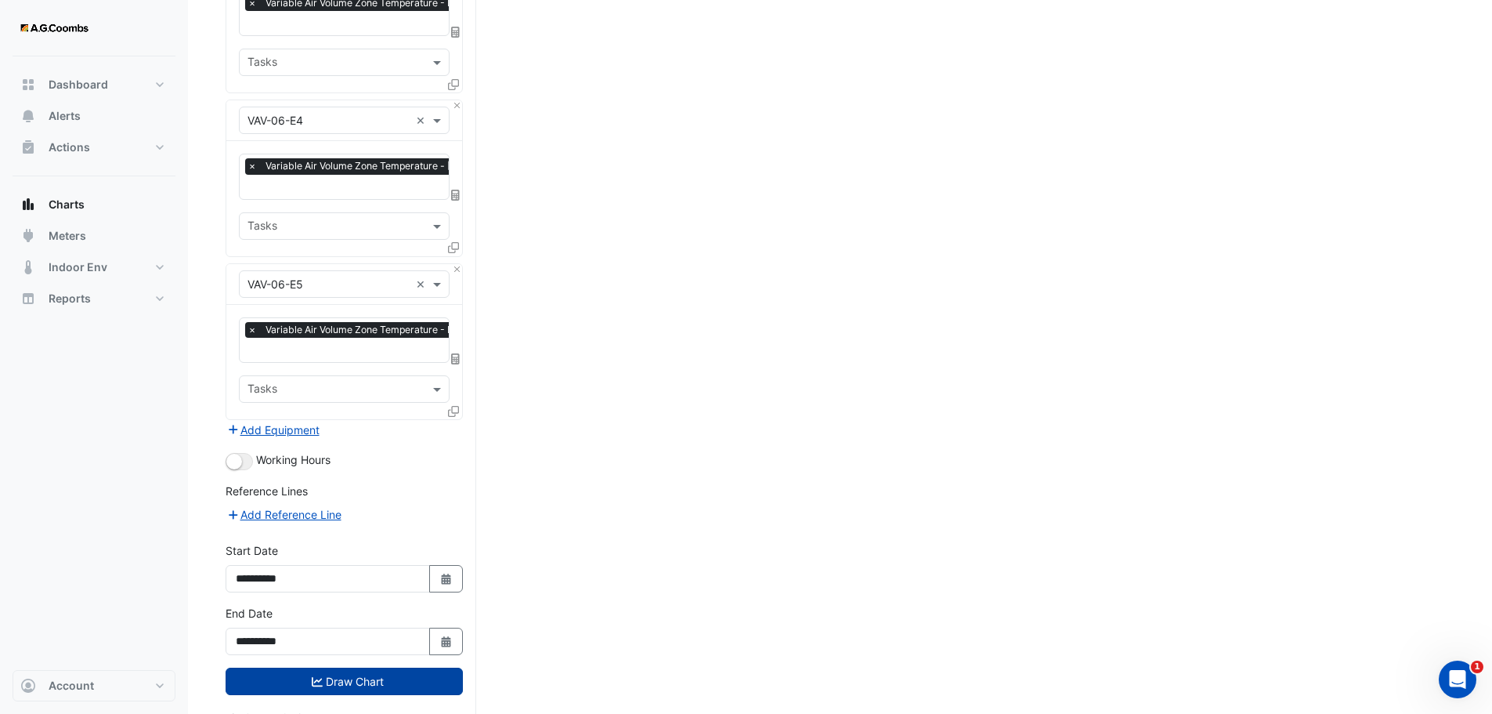
click at [336, 667] on button "Draw Chart" at bounding box center [344, 680] width 237 height 27
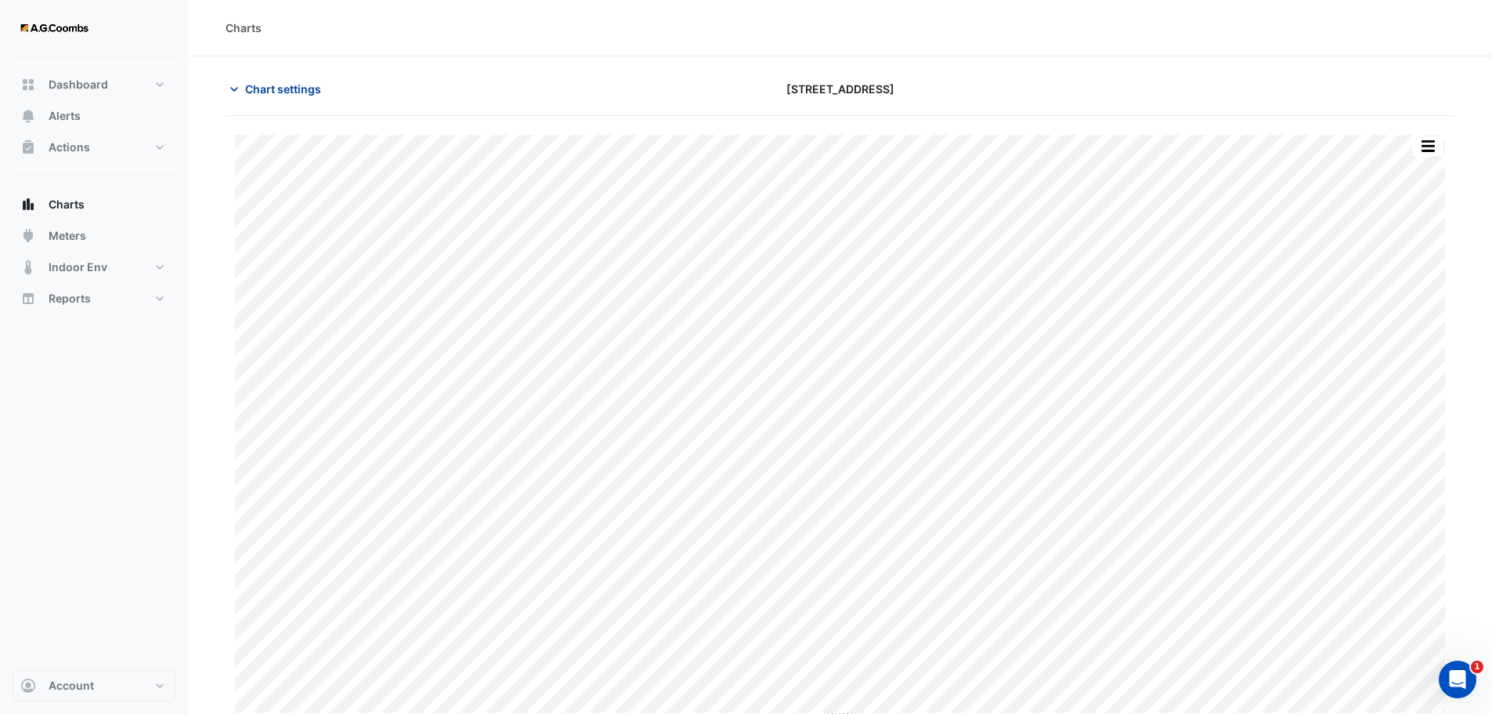
click at [278, 93] on span "Chart settings" at bounding box center [283, 89] width 76 height 16
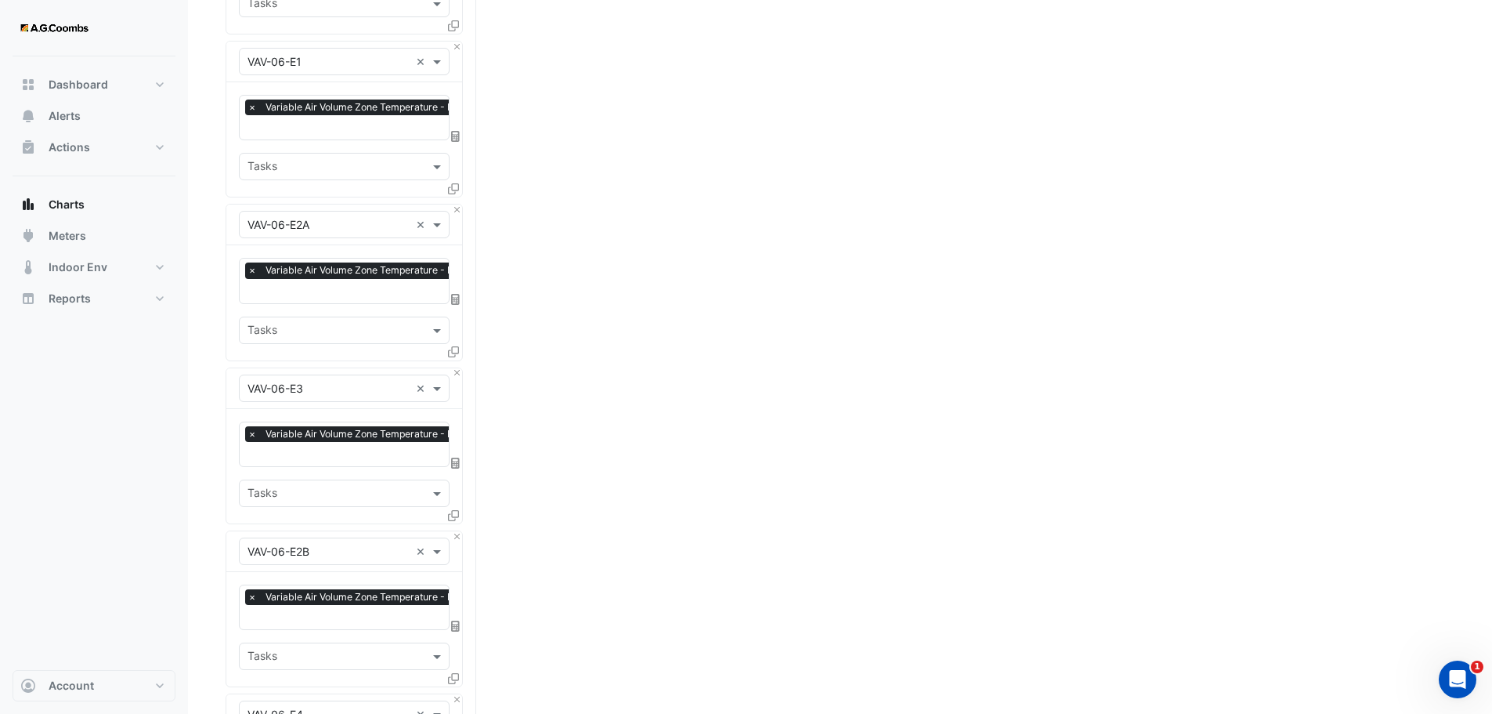
scroll to position [1818, 0]
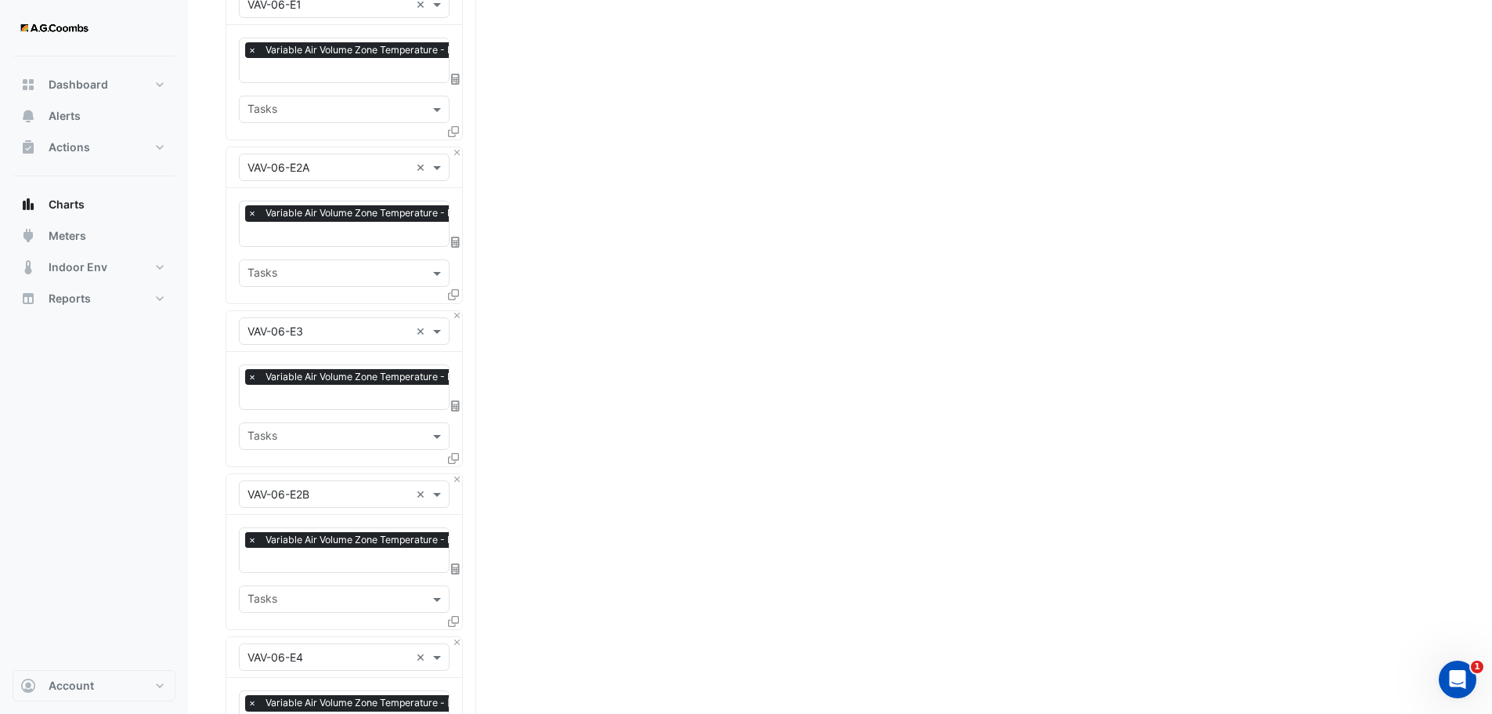
click at [252, 532] on span "×" at bounding box center [252, 540] width 14 height 16
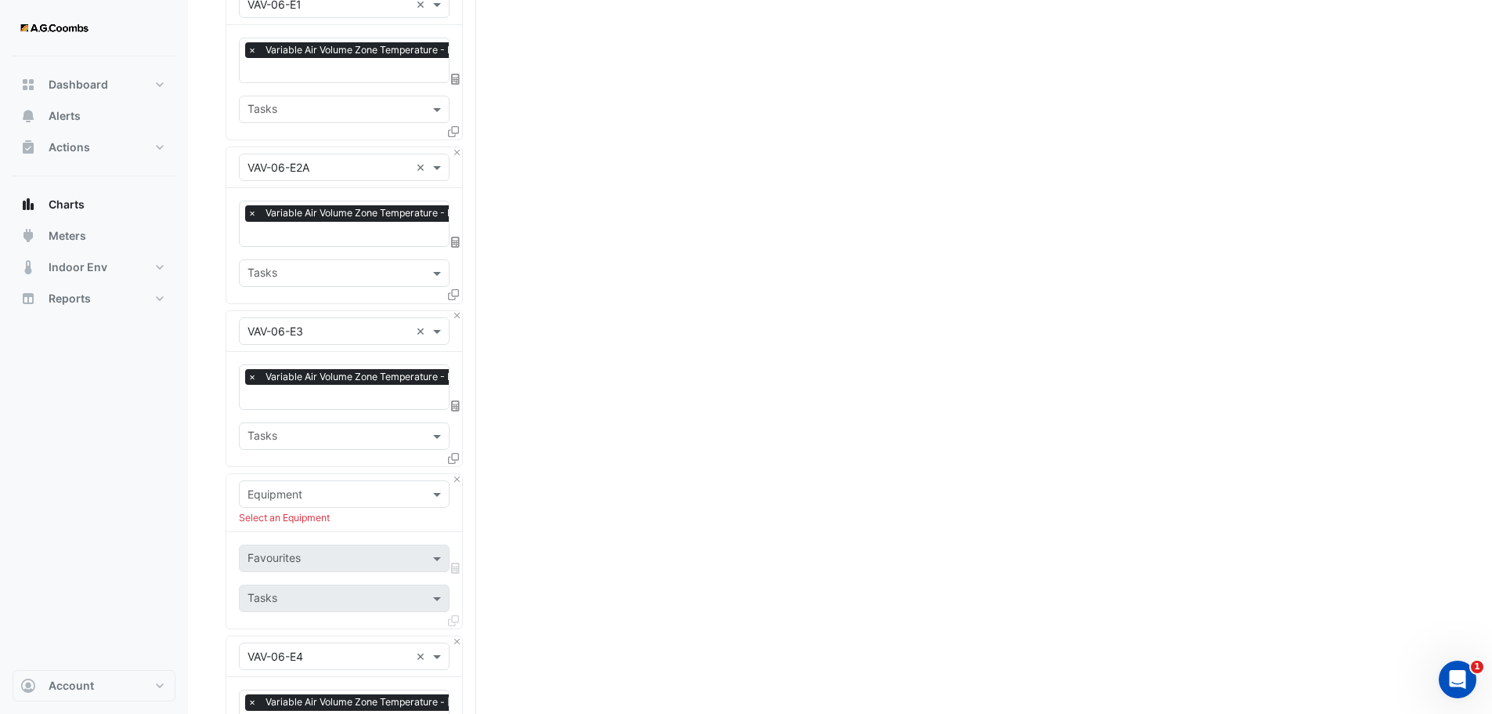
click at [458, 474] on button "Close" at bounding box center [457, 479] width 10 height 10
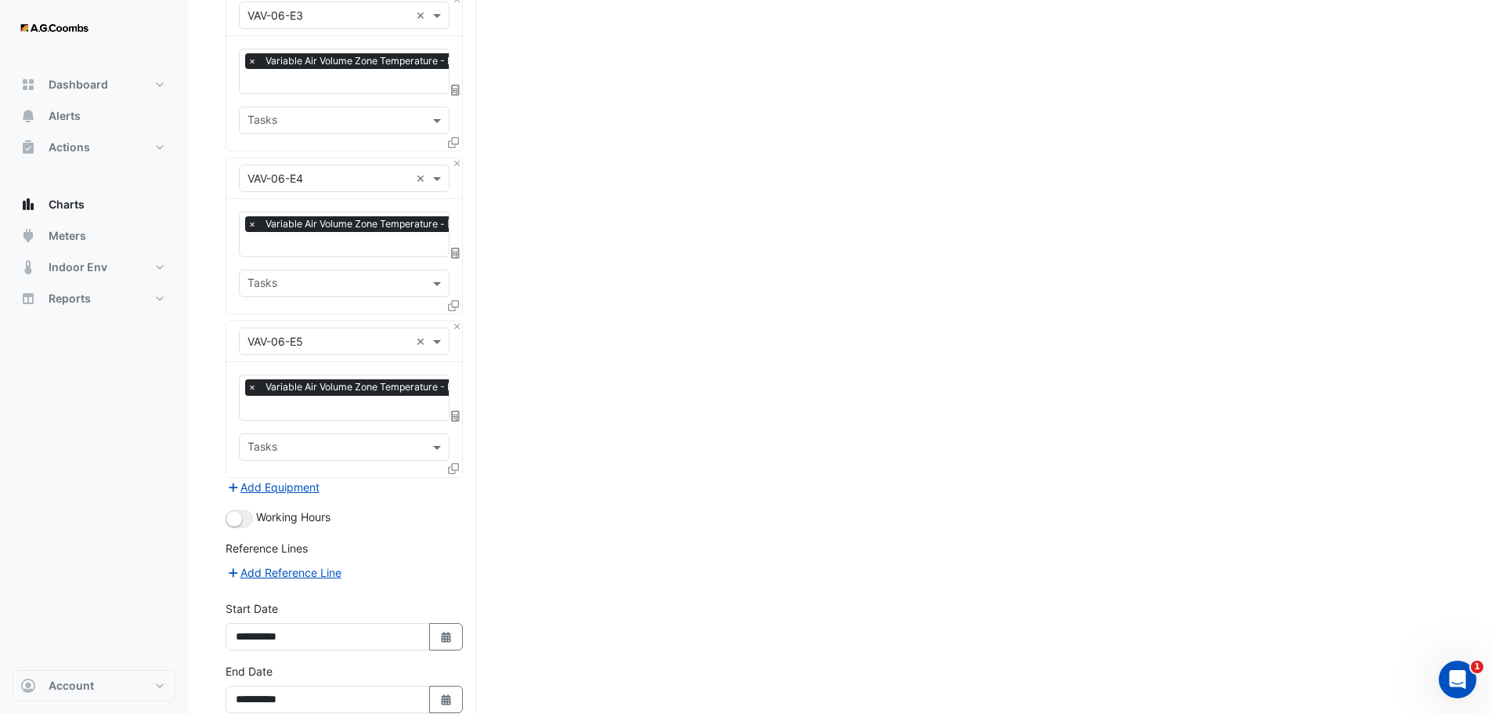
scroll to position [2193, 0]
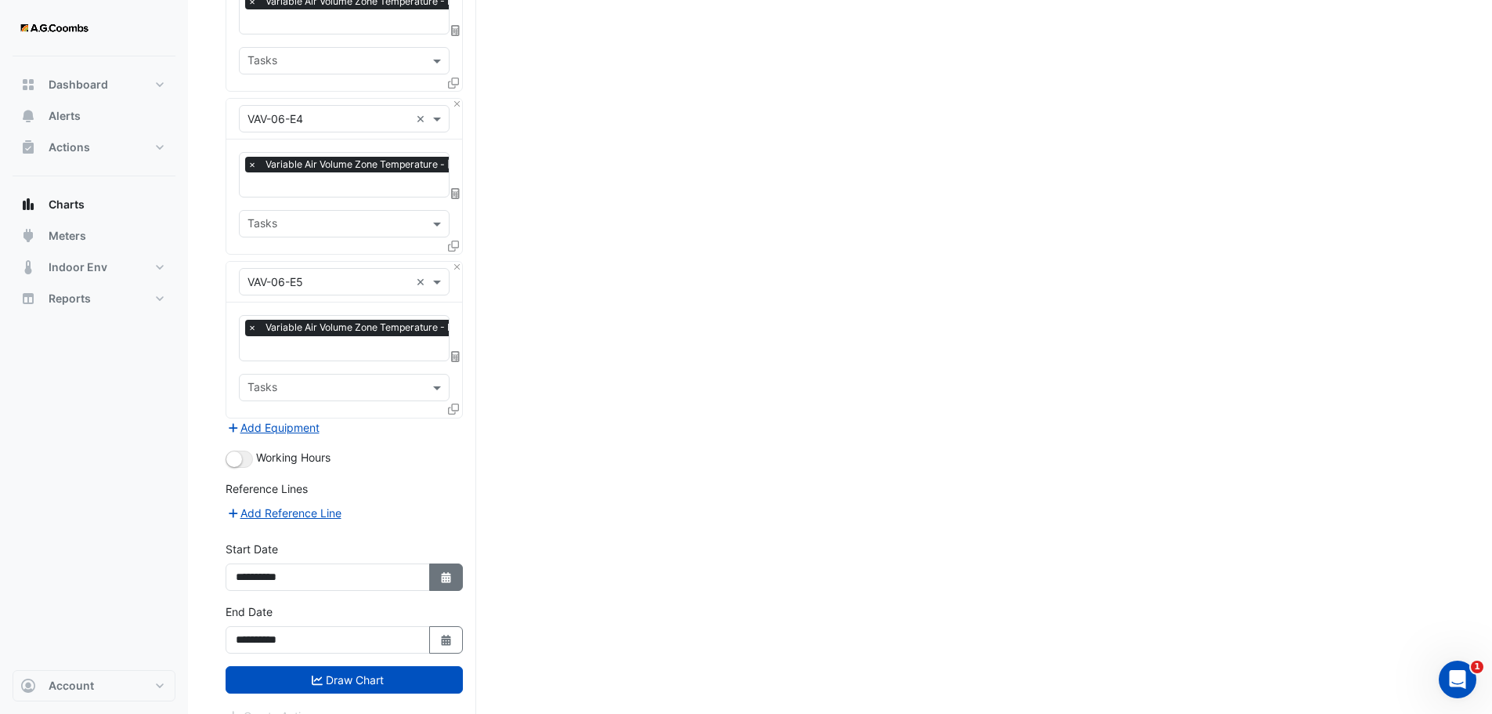
click at [453, 563] on button "Select Date" at bounding box center [446, 576] width 34 height 27
select select "*"
select select "****"
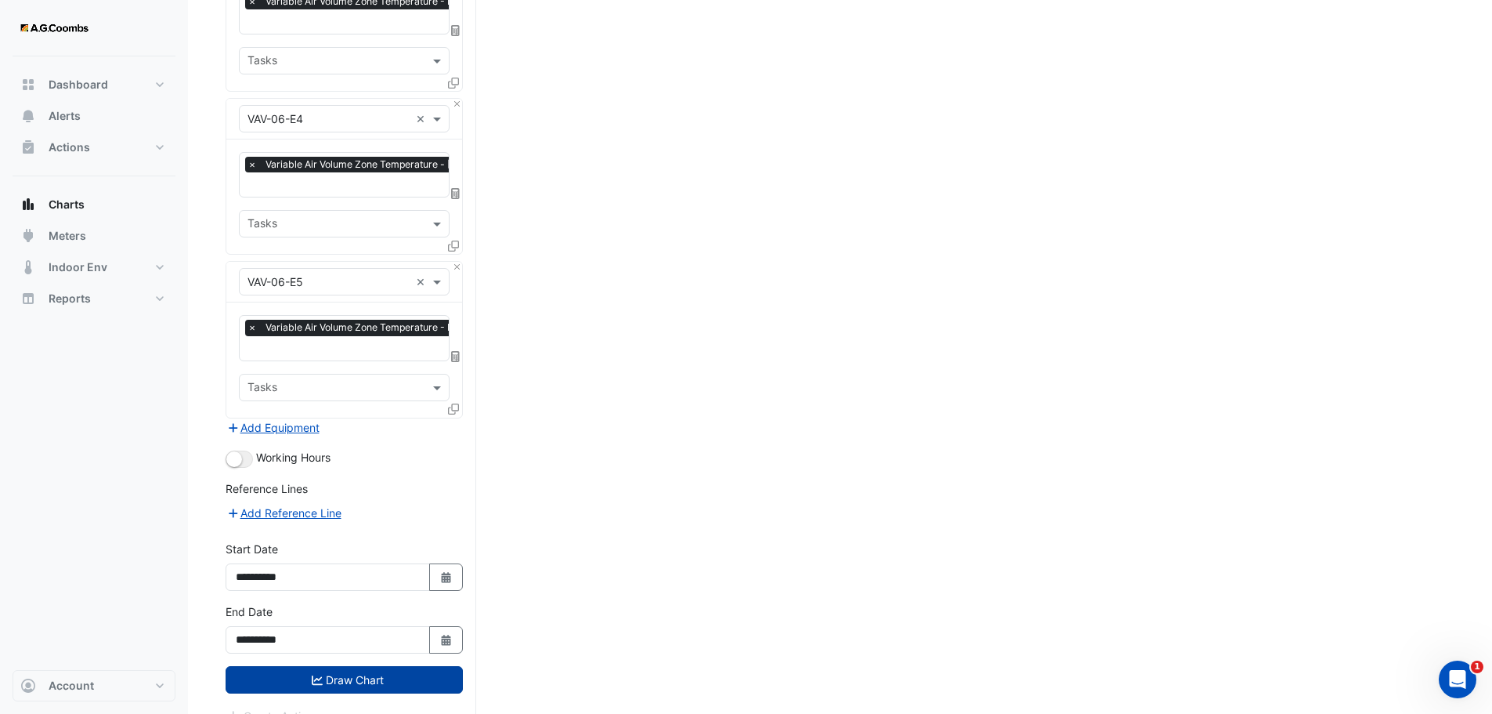
click at [342, 666] on button "Draw Chart" at bounding box center [344, 679] width 237 height 27
